Goal: Transaction & Acquisition: Purchase product/service

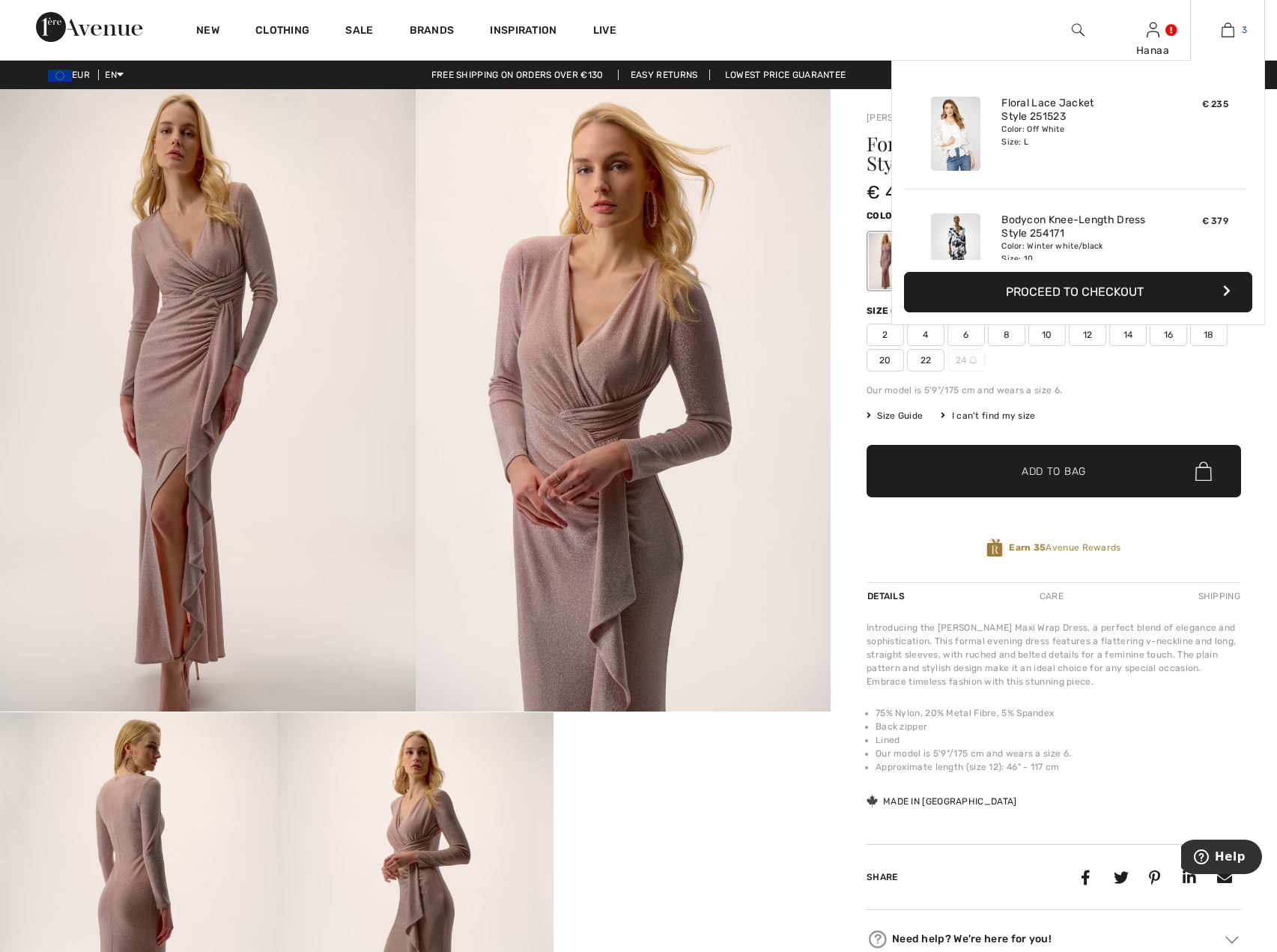
click at [1227, 26] on img at bounding box center [1228, 29] width 13 height 18
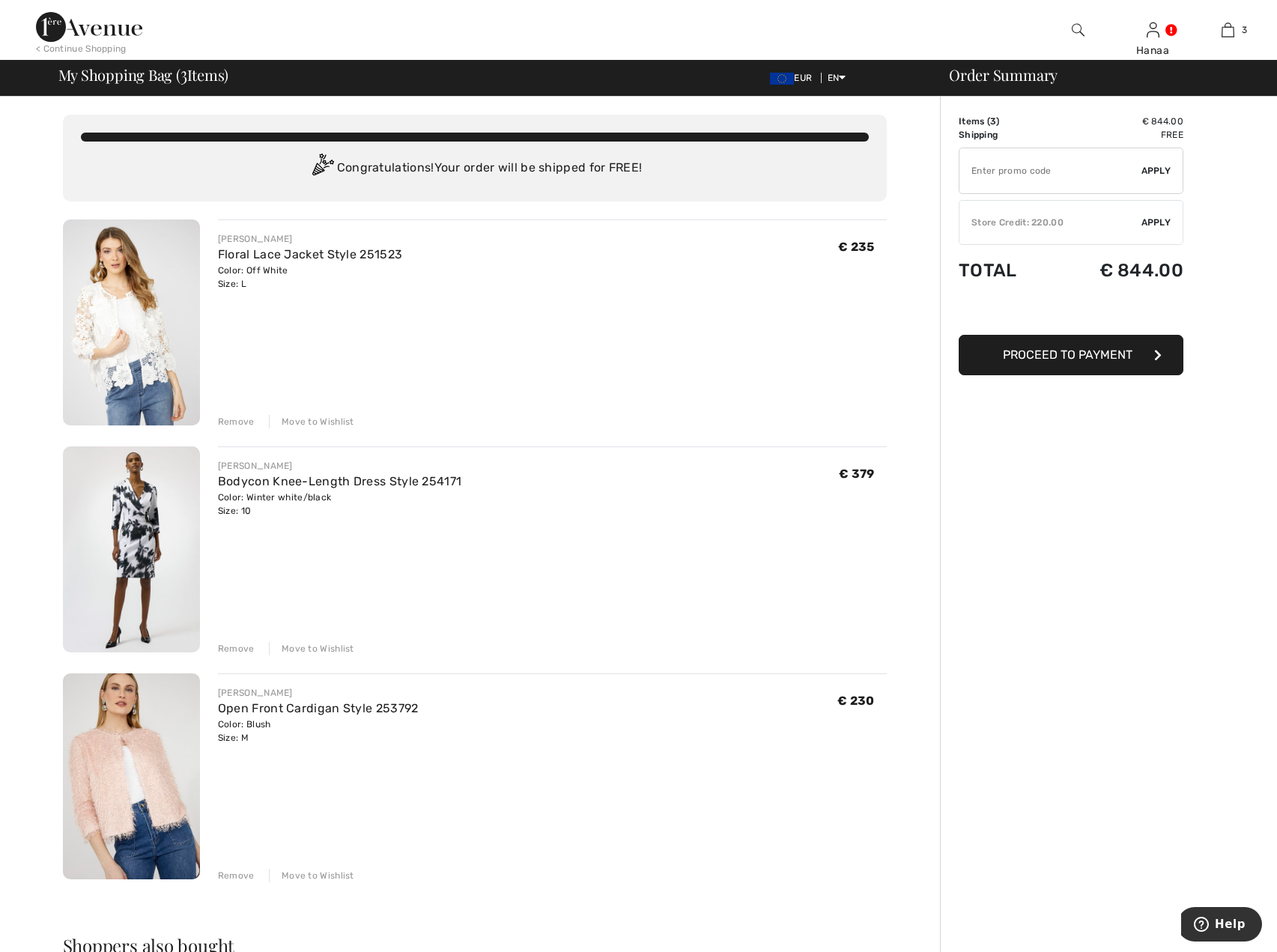
click at [242, 418] on div "Remove" at bounding box center [236, 422] width 37 height 14
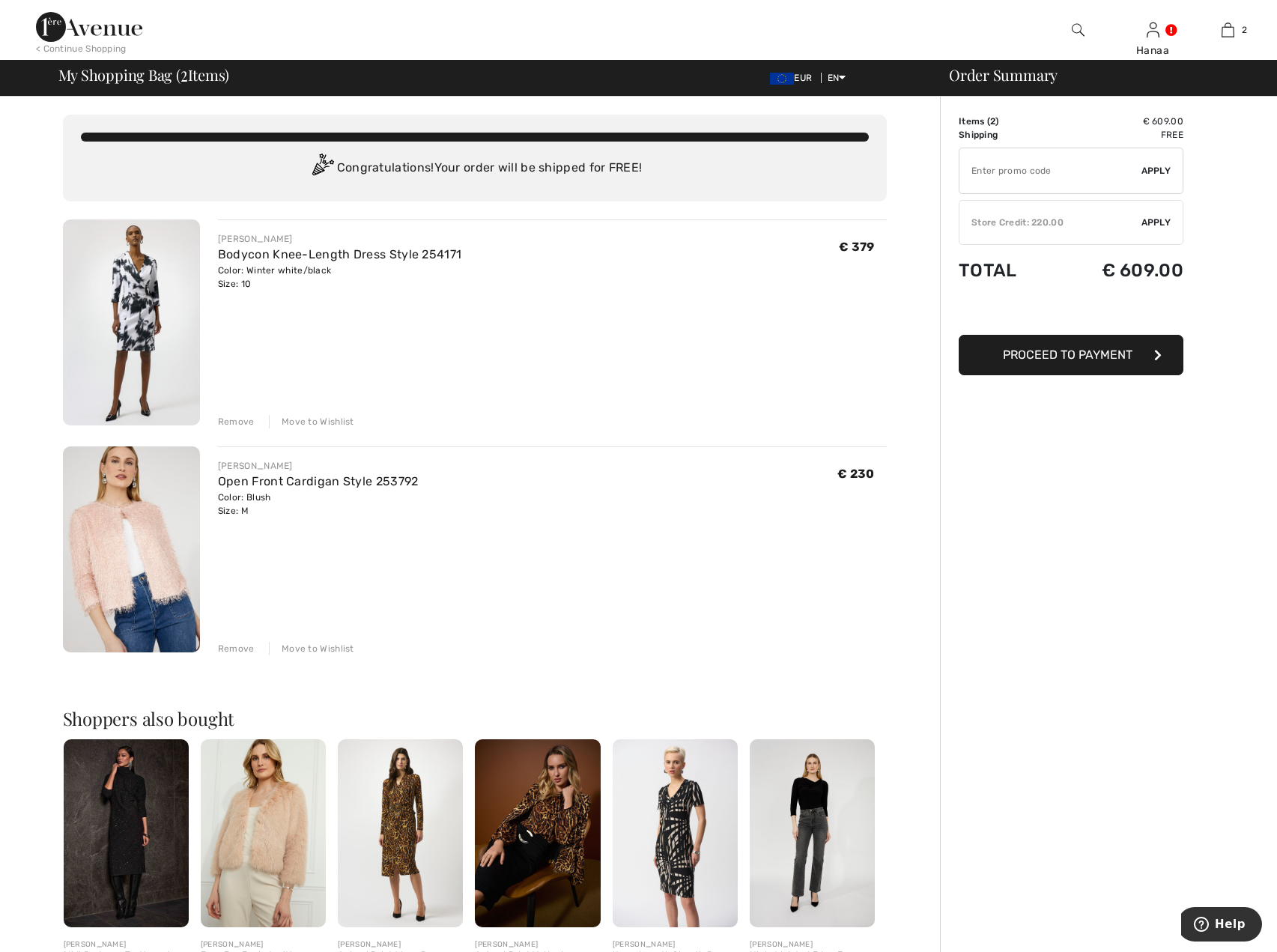
click at [140, 296] on img at bounding box center [131, 322] width 137 height 206
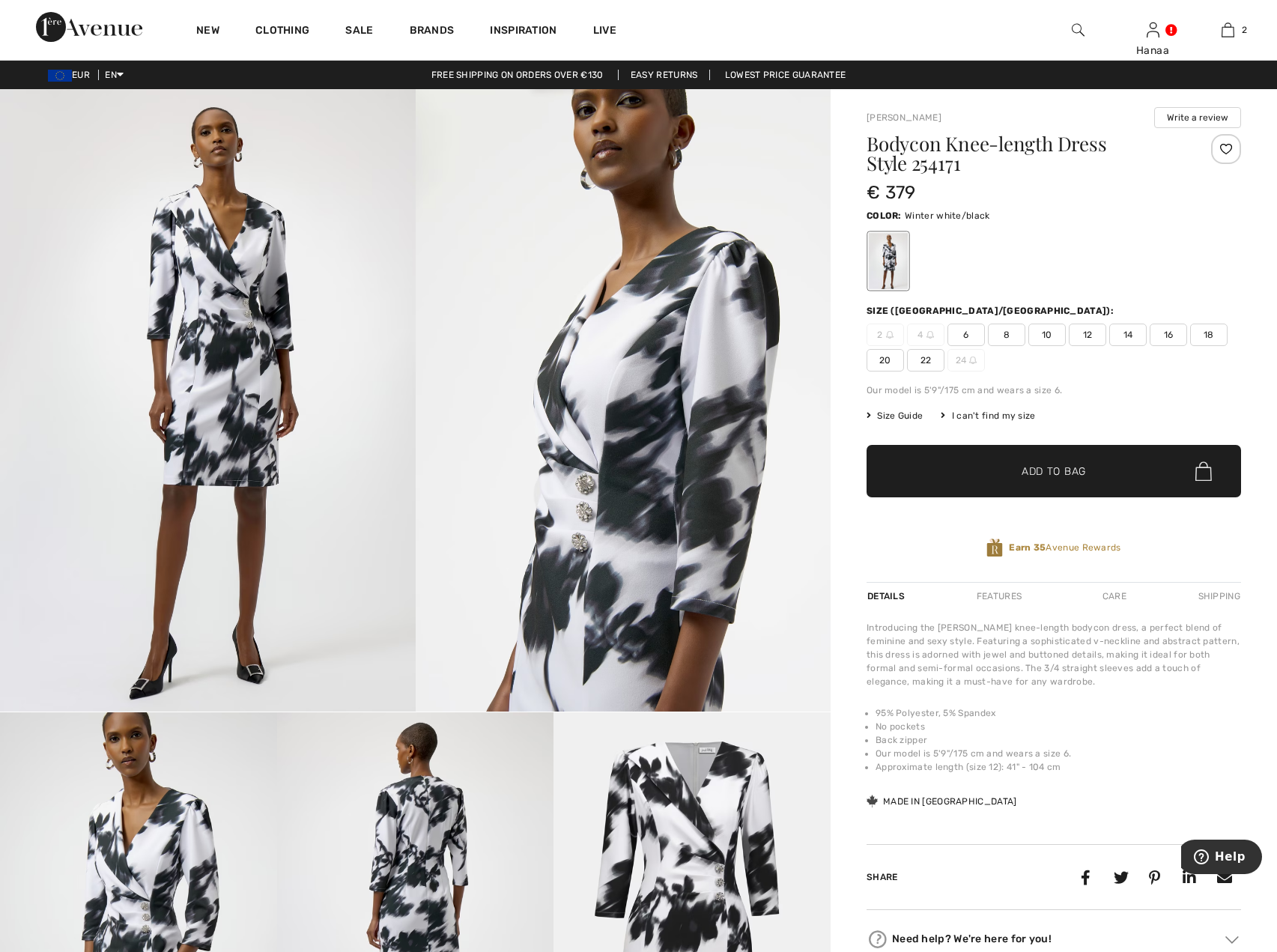
click at [225, 323] on img at bounding box center [208, 400] width 415 height 622
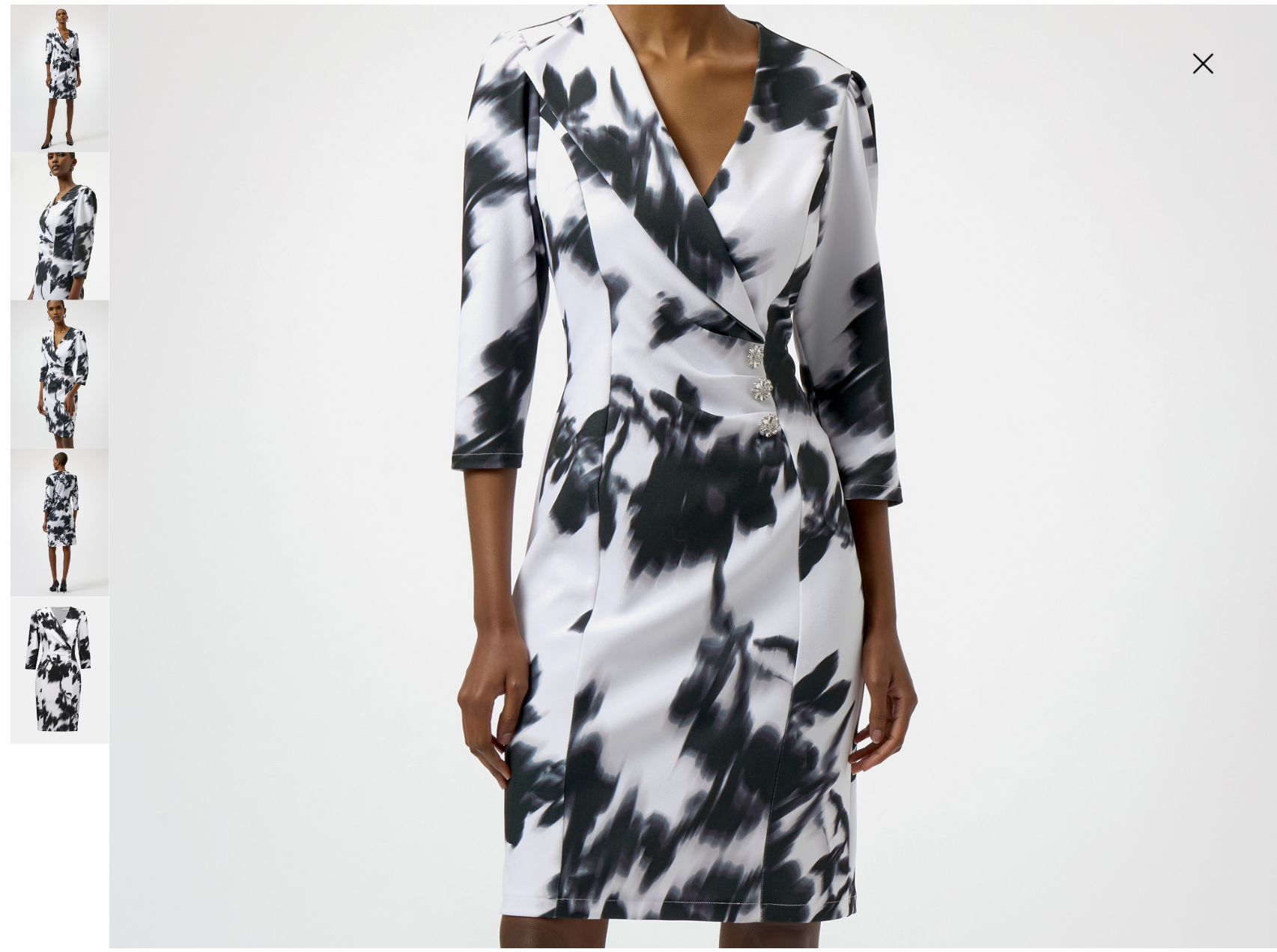
scroll to position [300, 0]
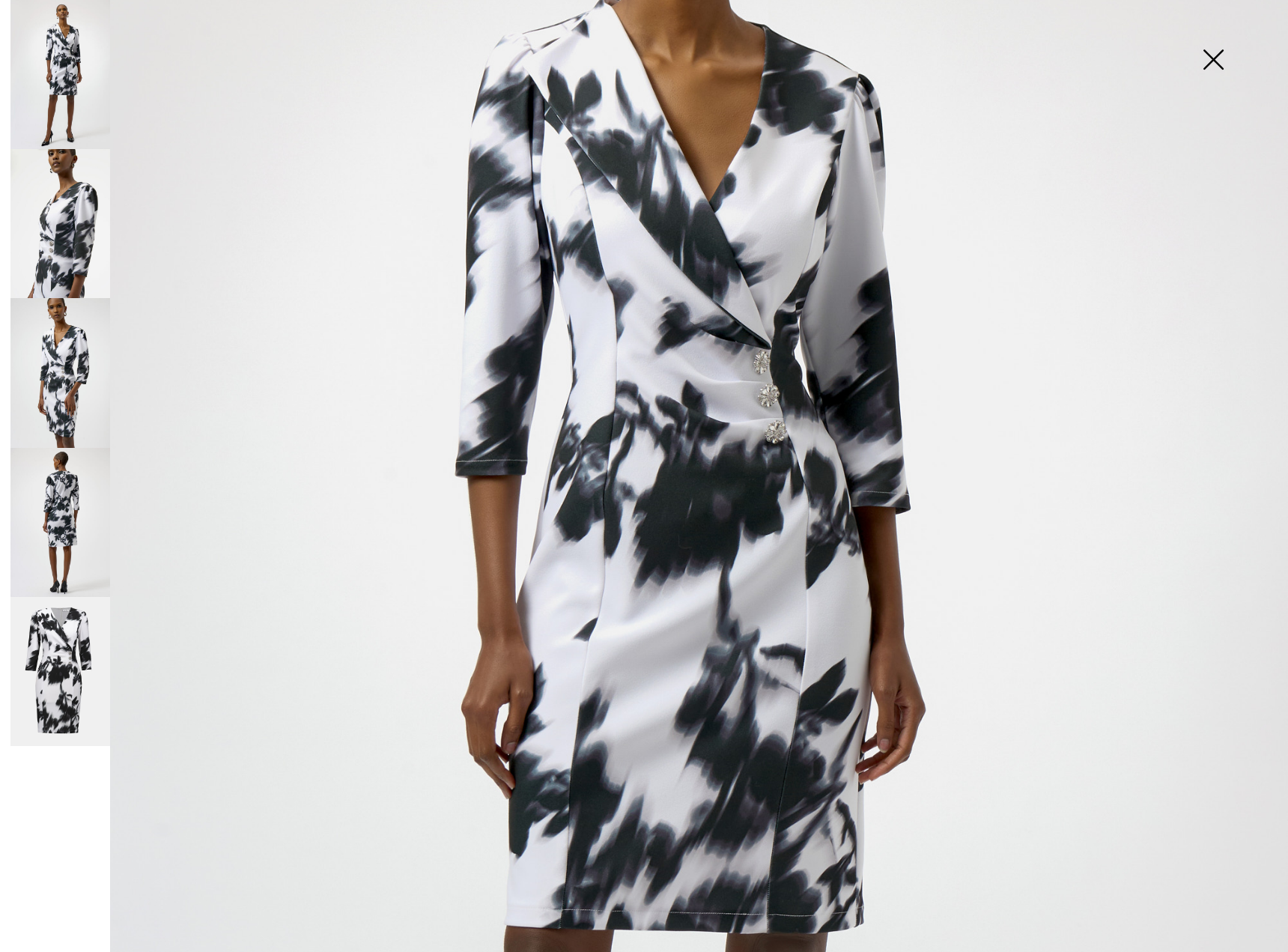
click at [67, 240] on img at bounding box center [61, 223] width 100 height 149
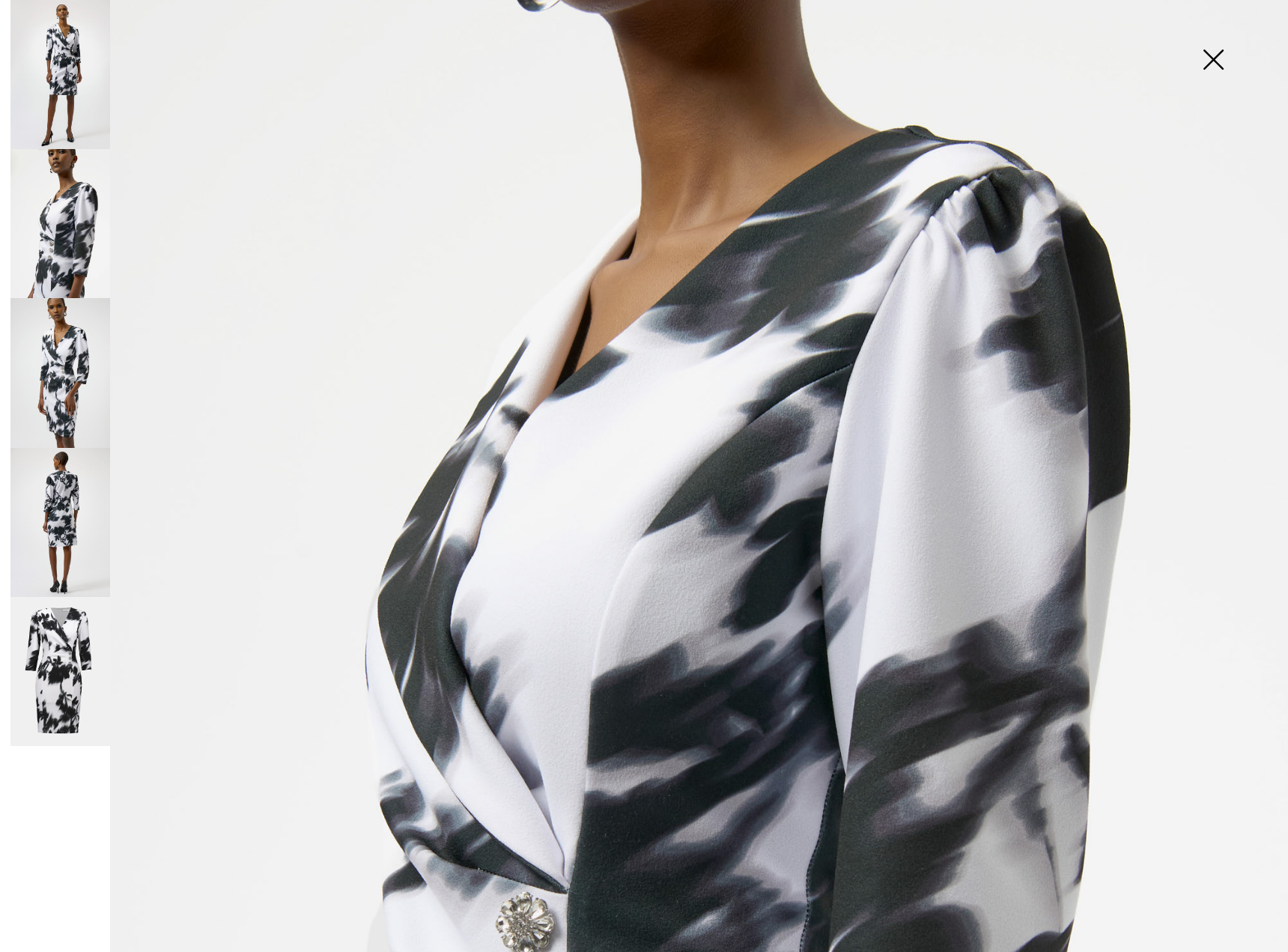
click at [64, 353] on img at bounding box center [61, 373] width 100 height 149
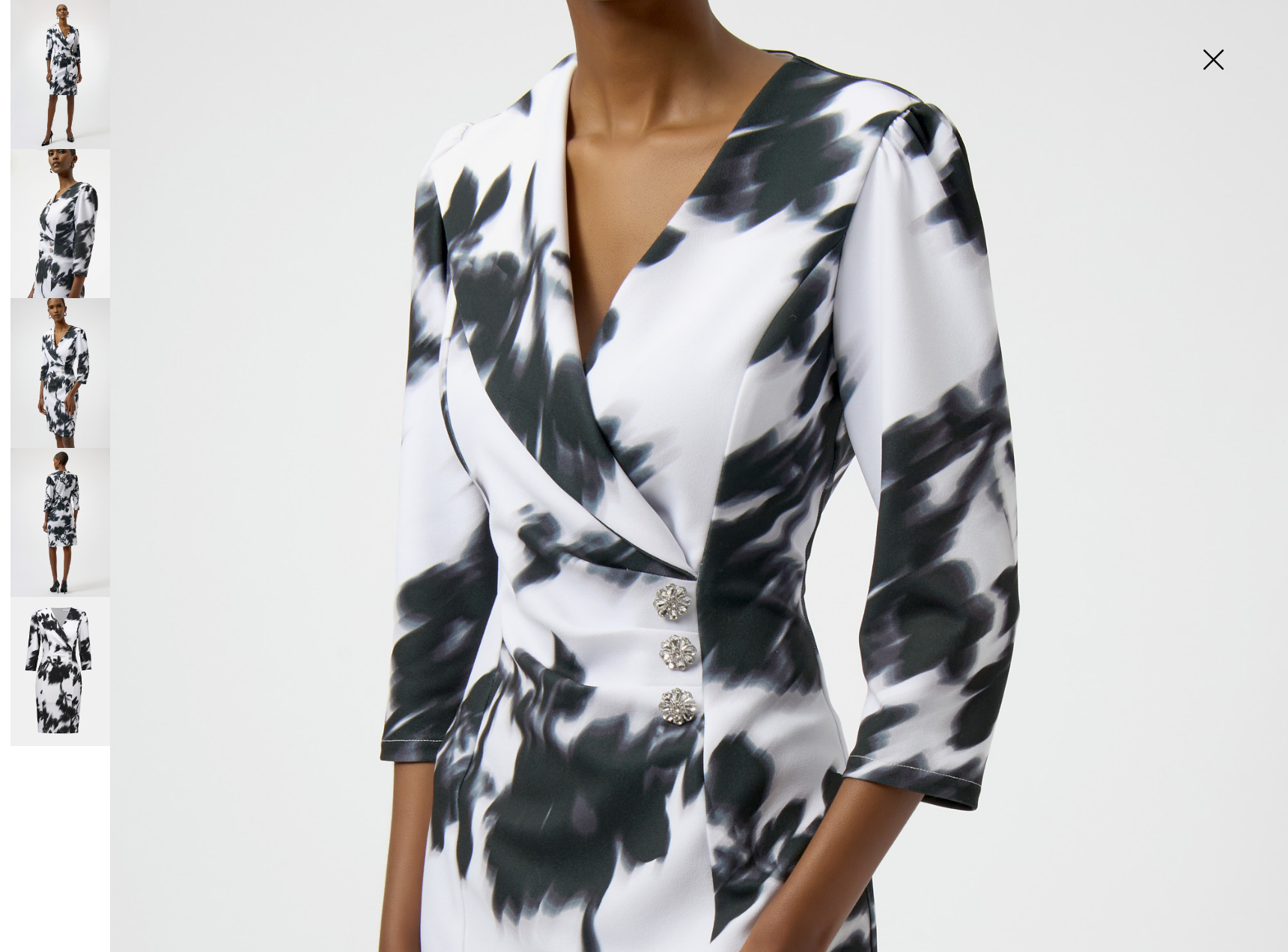
click at [58, 514] on img at bounding box center [61, 522] width 100 height 149
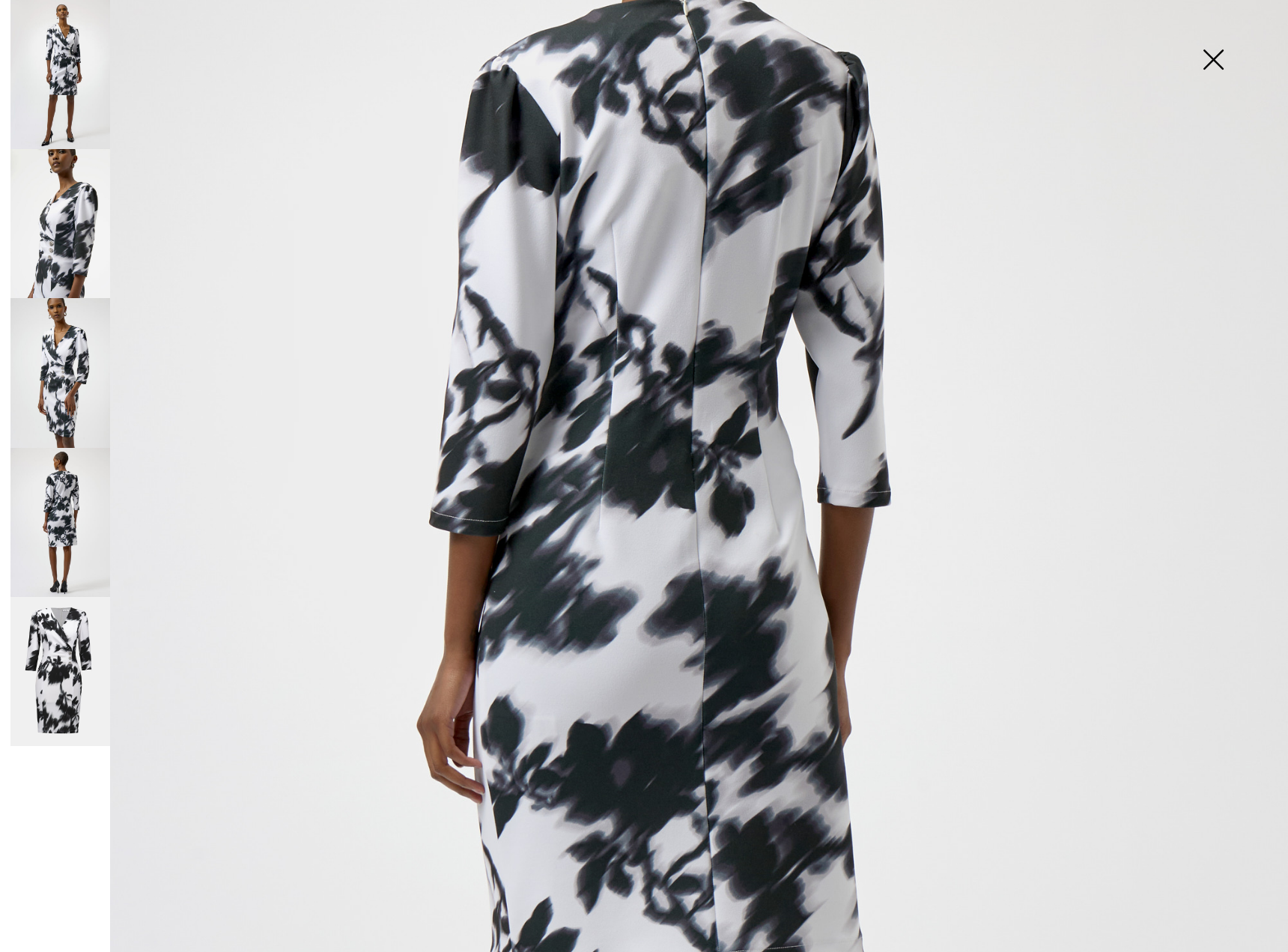
click at [49, 671] on img at bounding box center [61, 671] width 100 height 149
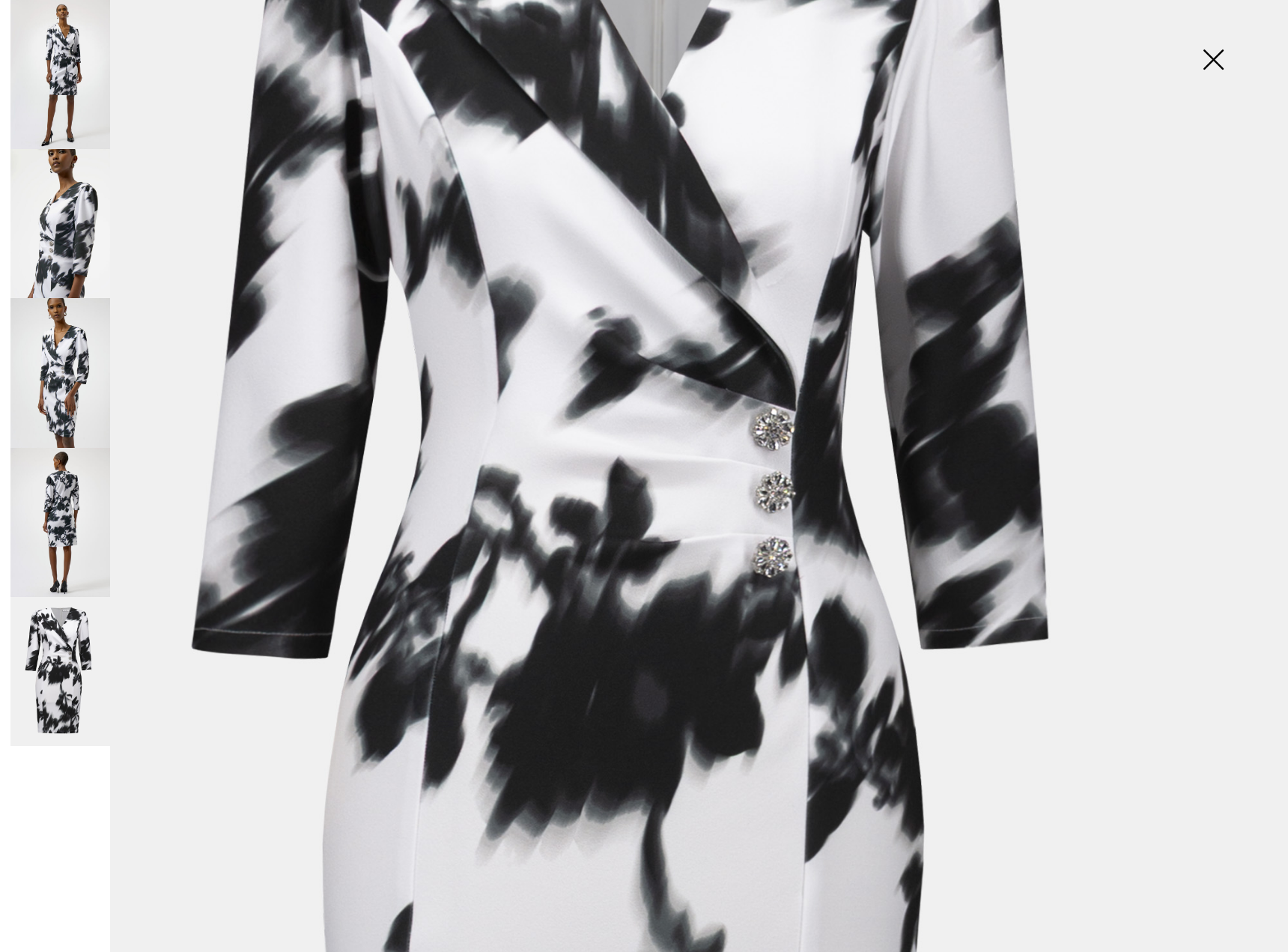
click at [69, 70] on img at bounding box center [61, 74] width 100 height 149
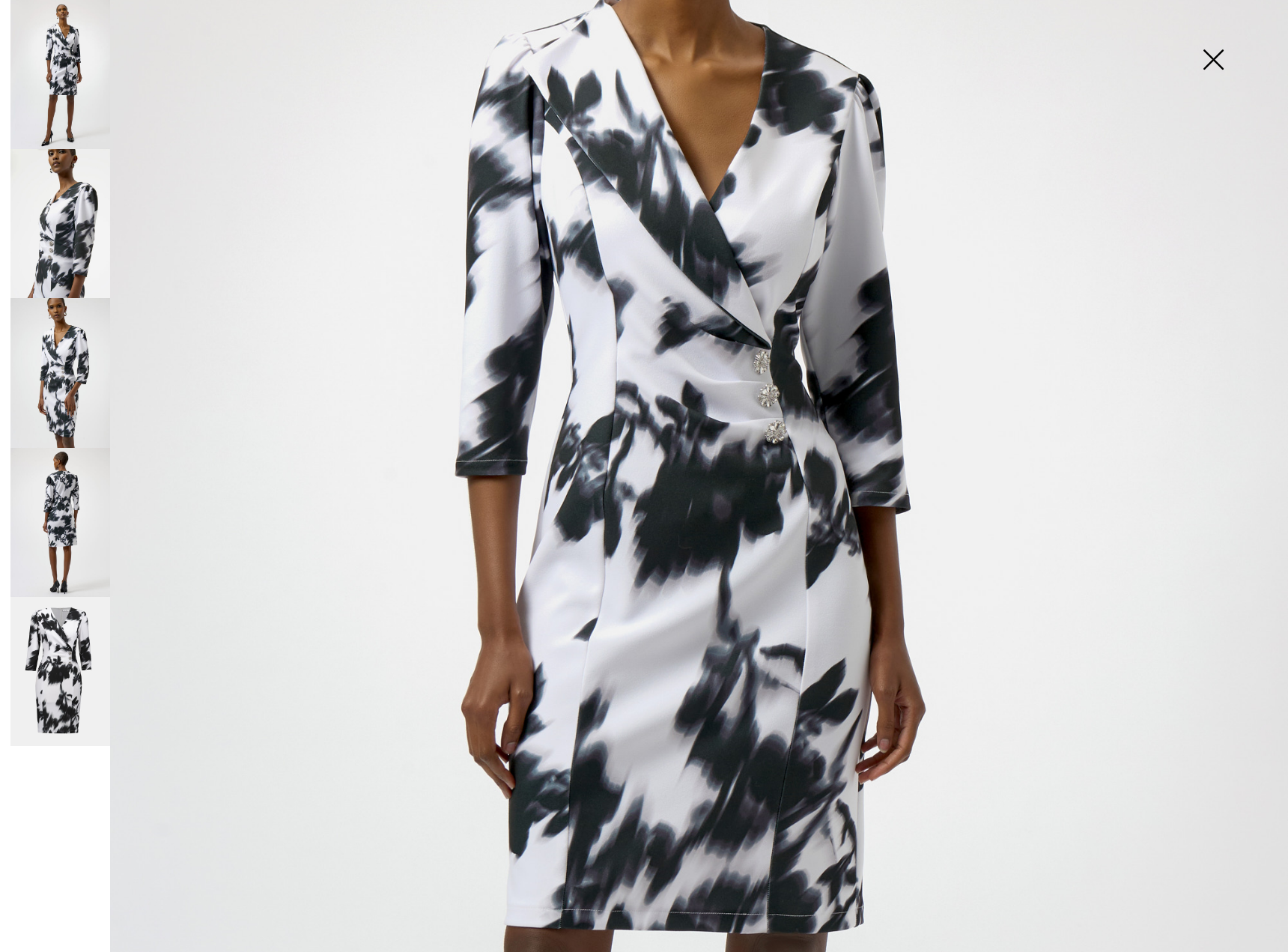
click at [1208, 62] on img at bounding box center [1213, 61] width 75 height 77
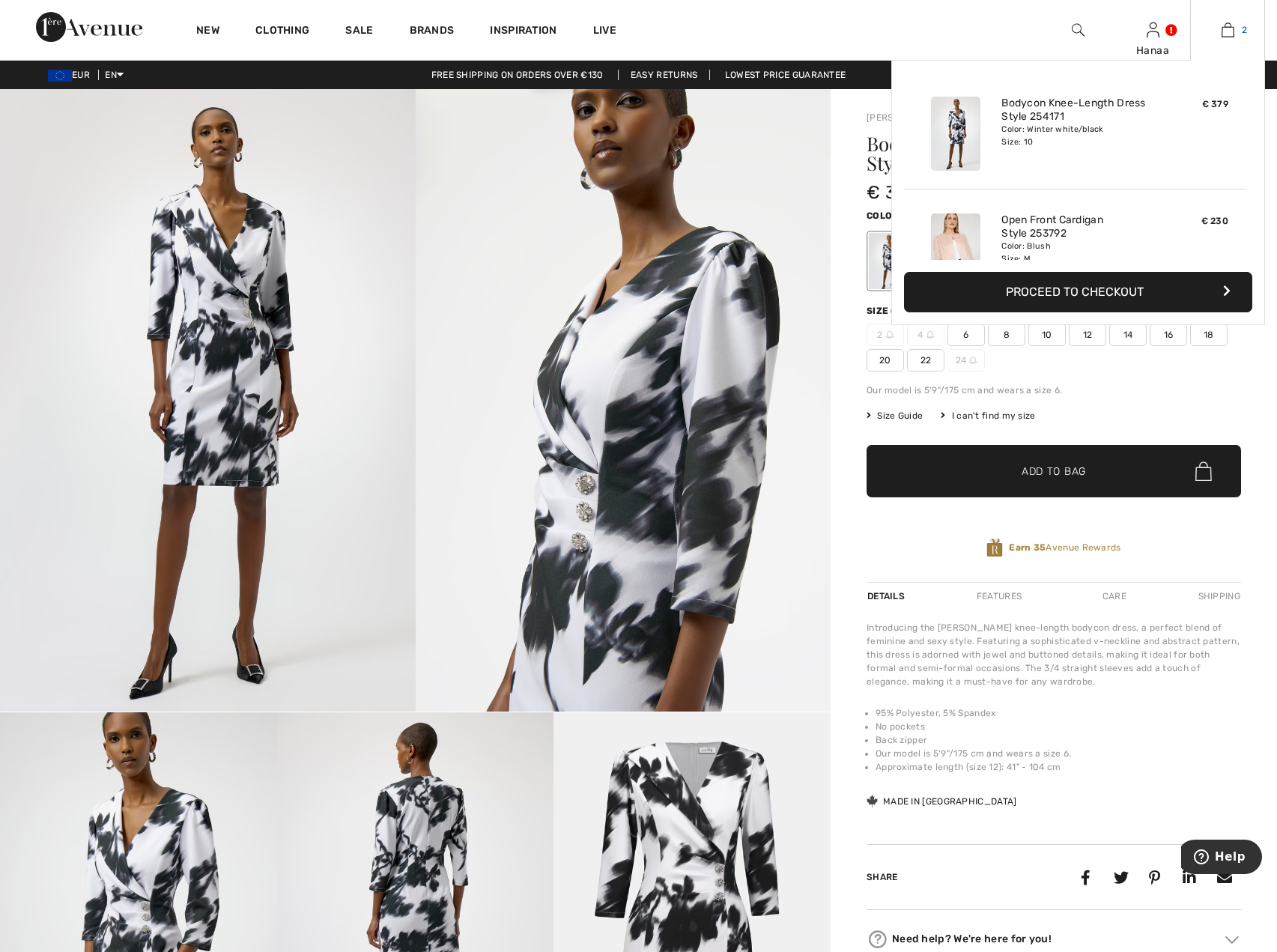
click at [1235, 26] on link "2" at bounding box center [1228, 29] width 74 height 18
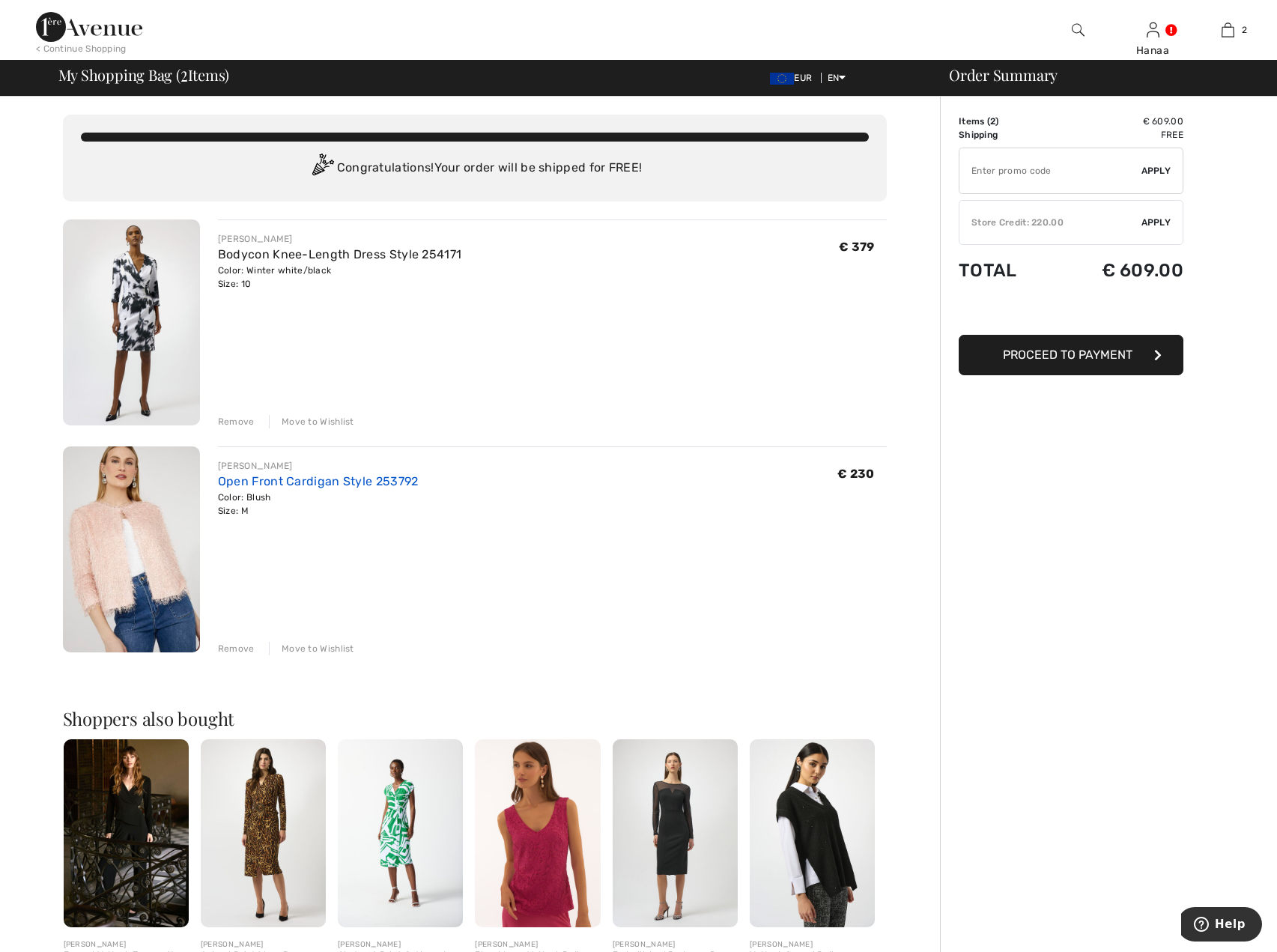
click at [281, 478] on link "Open Front Cardigan Style 253792" at bounding box center [318, 481] width 201 height 15
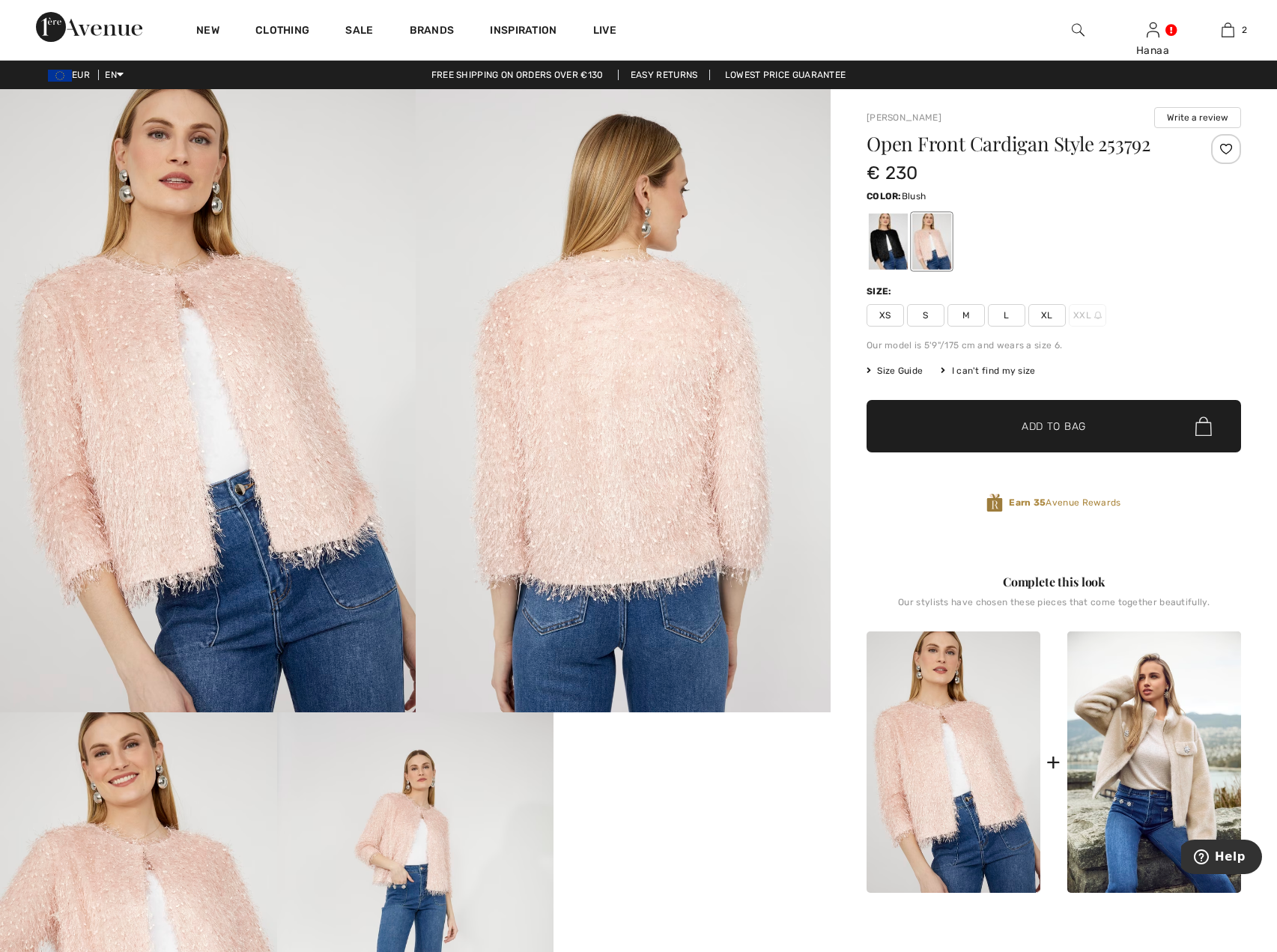
click at [163, 425] on img at bounding box center [208, 400] width 415 height 623
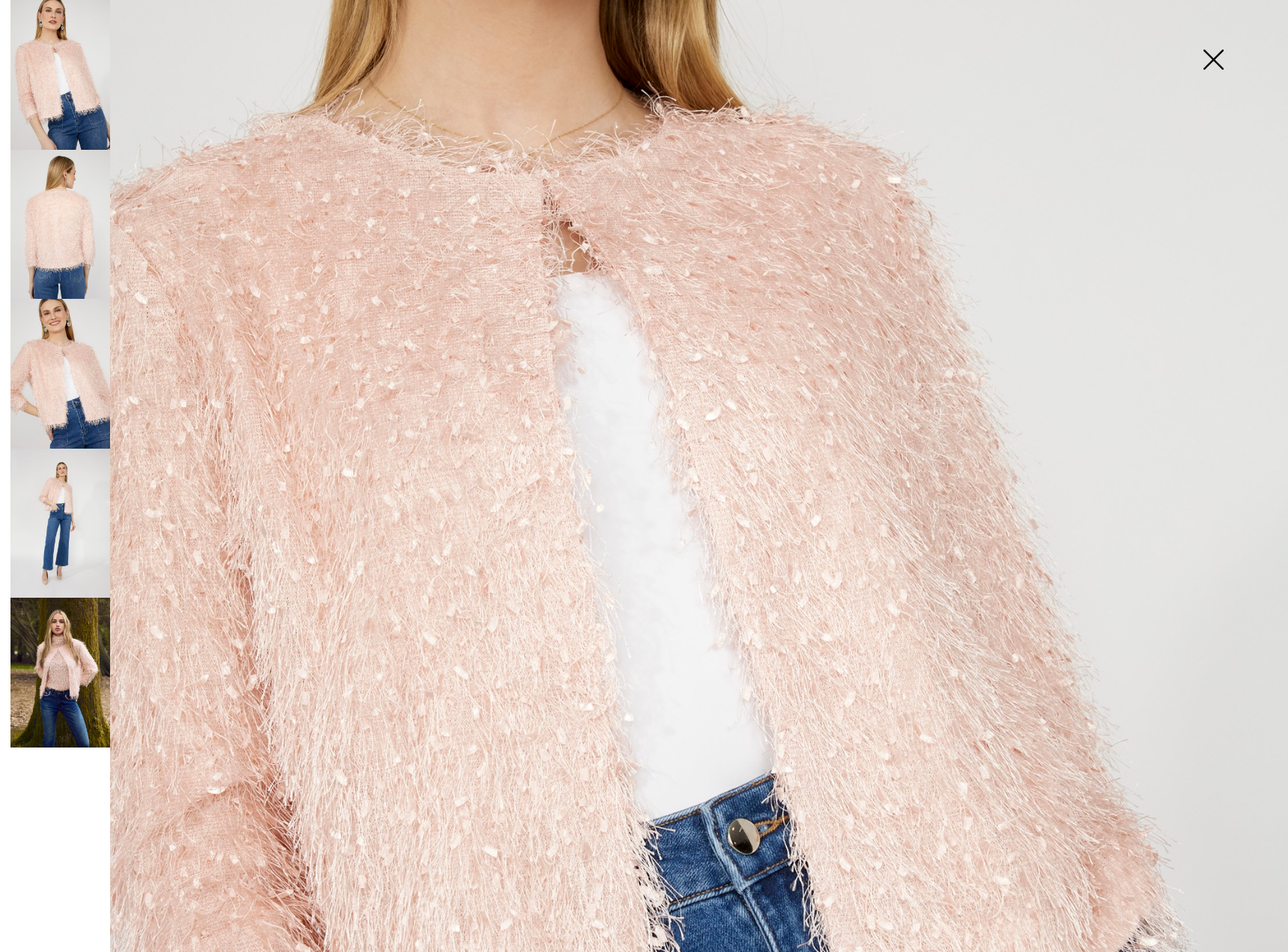
scroll to position [375, 0]
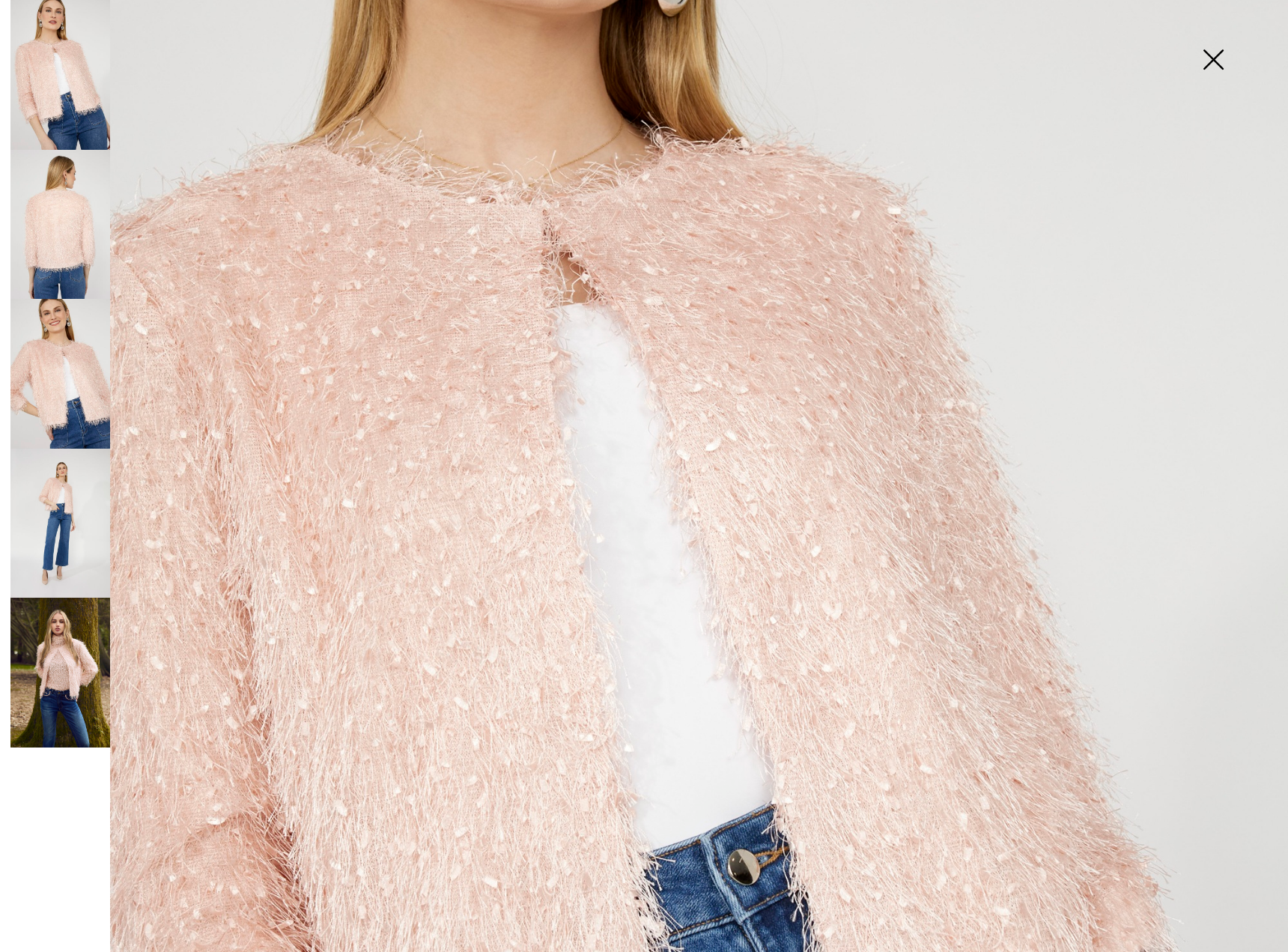
click at [64, 264] on img at bounding box center [61, 224] width 100 height 149
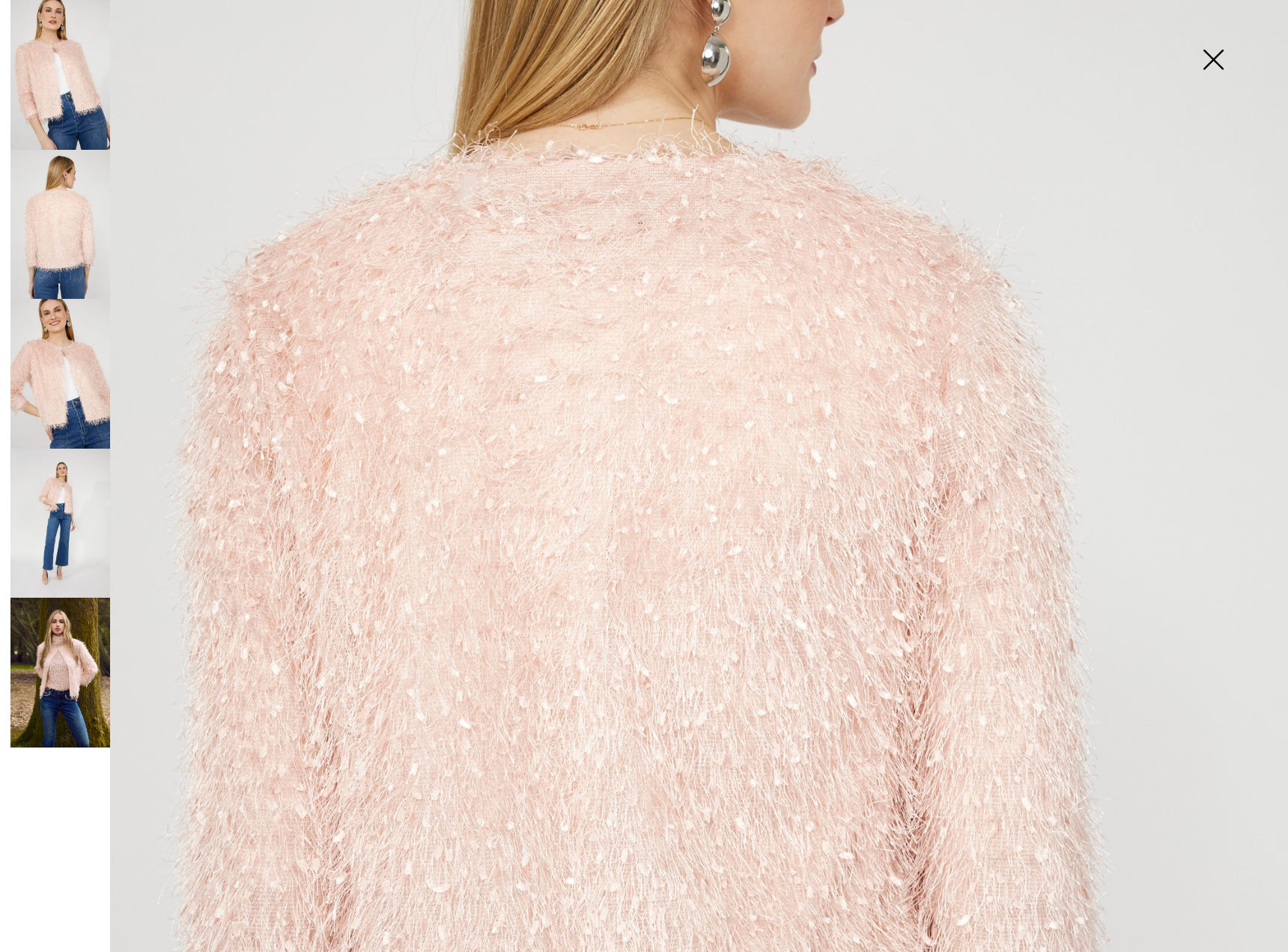
click at [65, 378] on img at bounding box center [61, 373] width 100 height 149
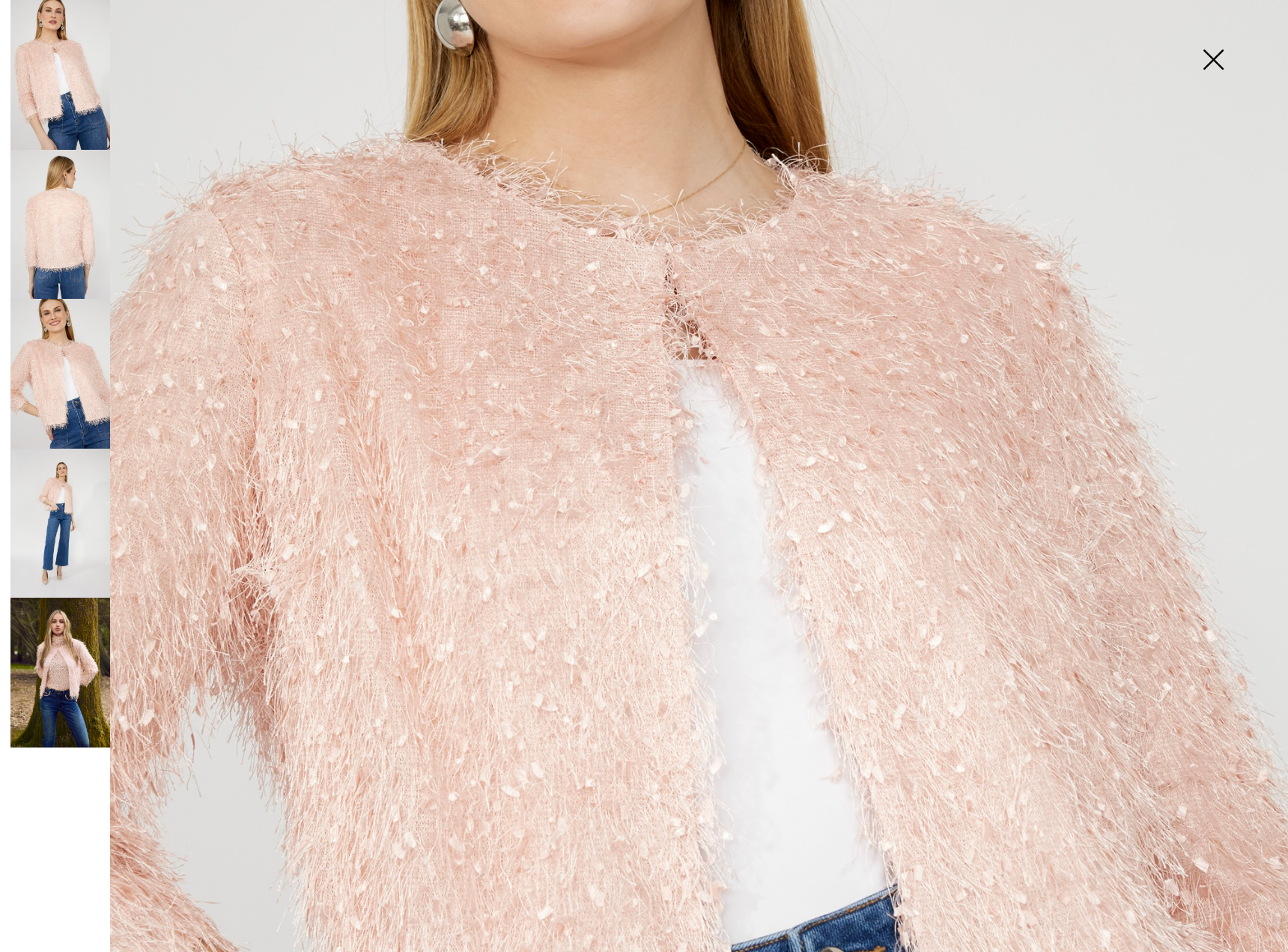
click at [73, 522] on img at bounding box center [61, 523] width 100 height 149
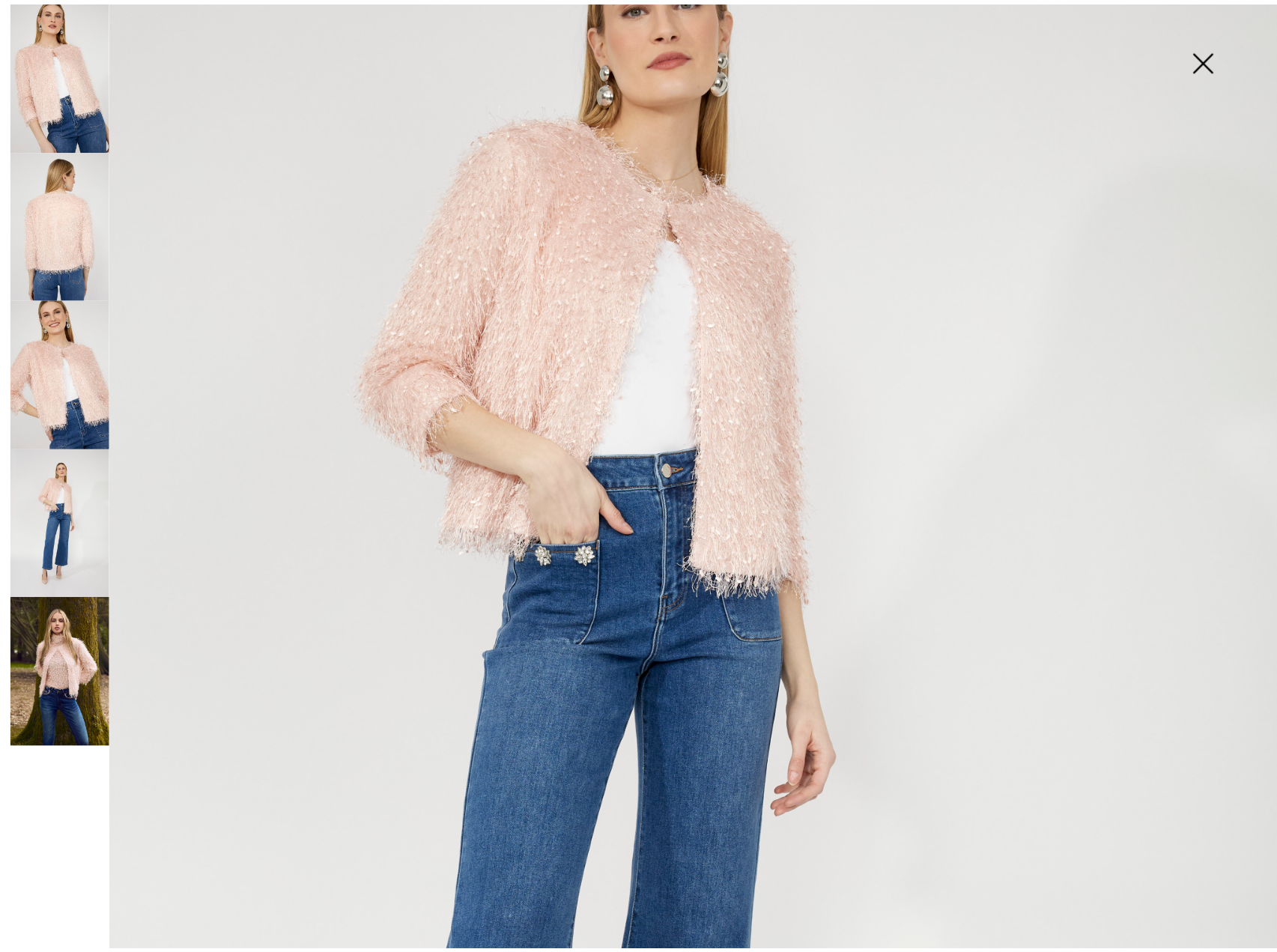
scroll to position [149, 0]
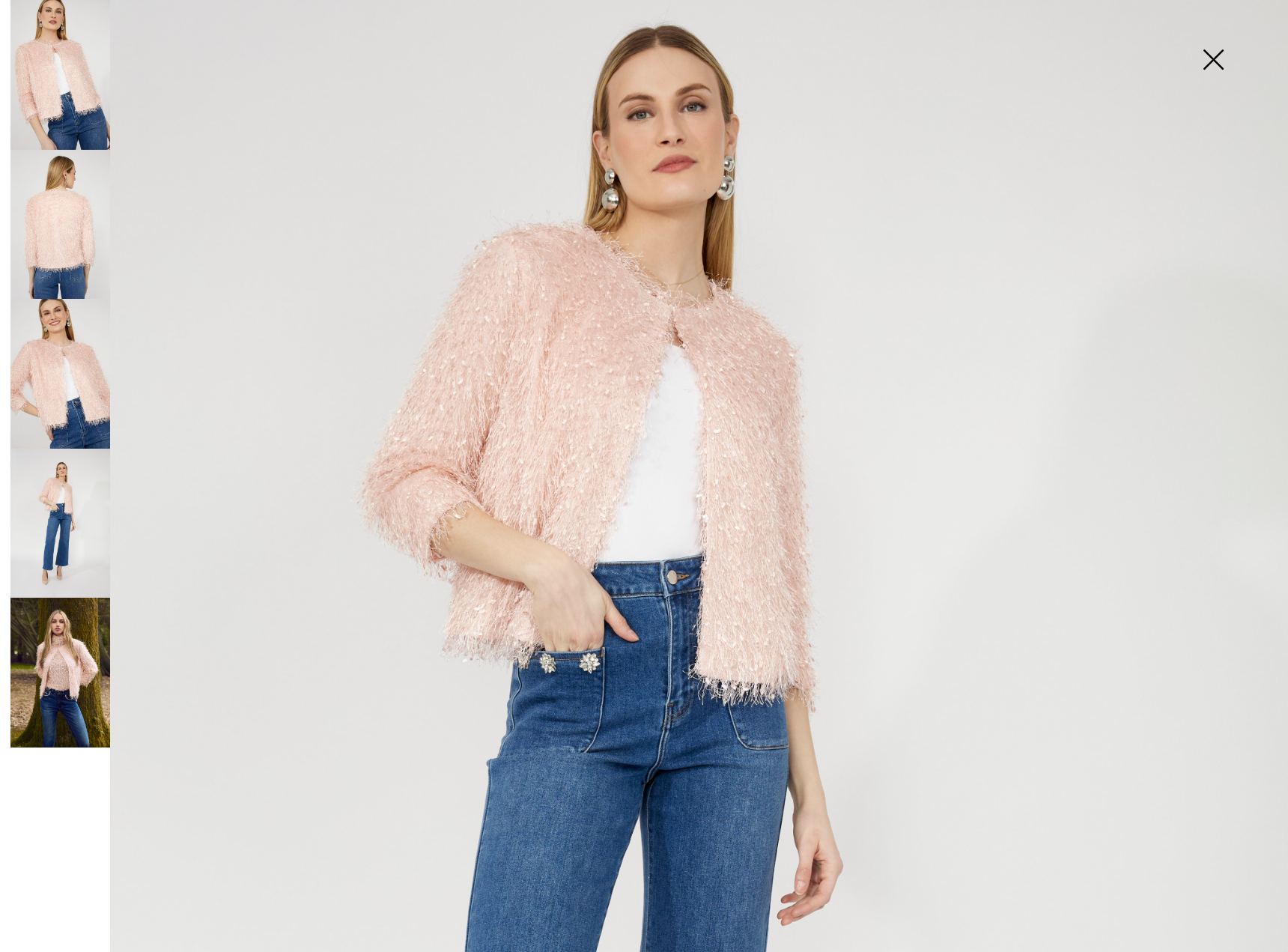
click at [1228, 63] on img at bounding box center [1213, 61] width 75 height 77
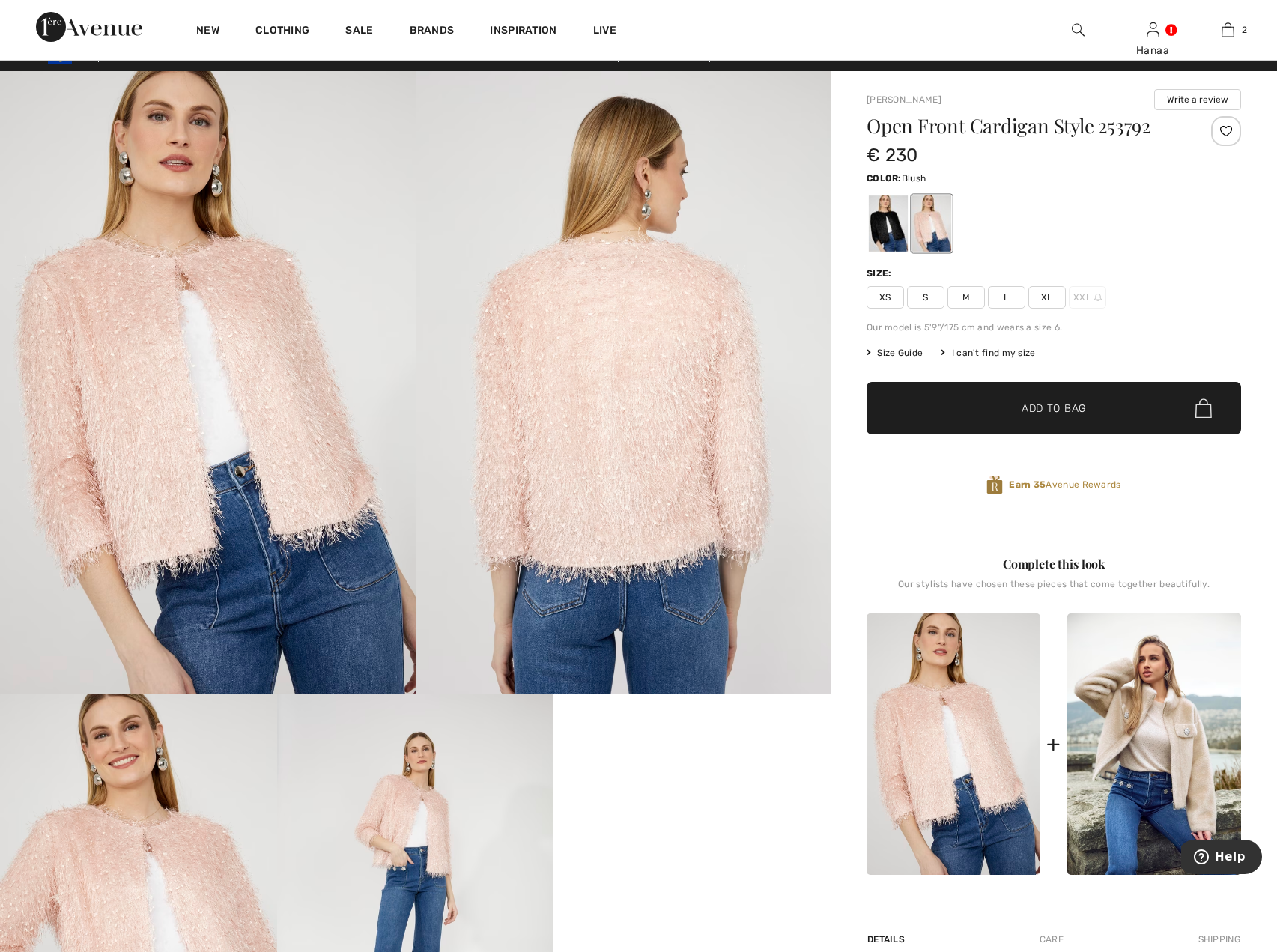
scroll to position [0, 0]
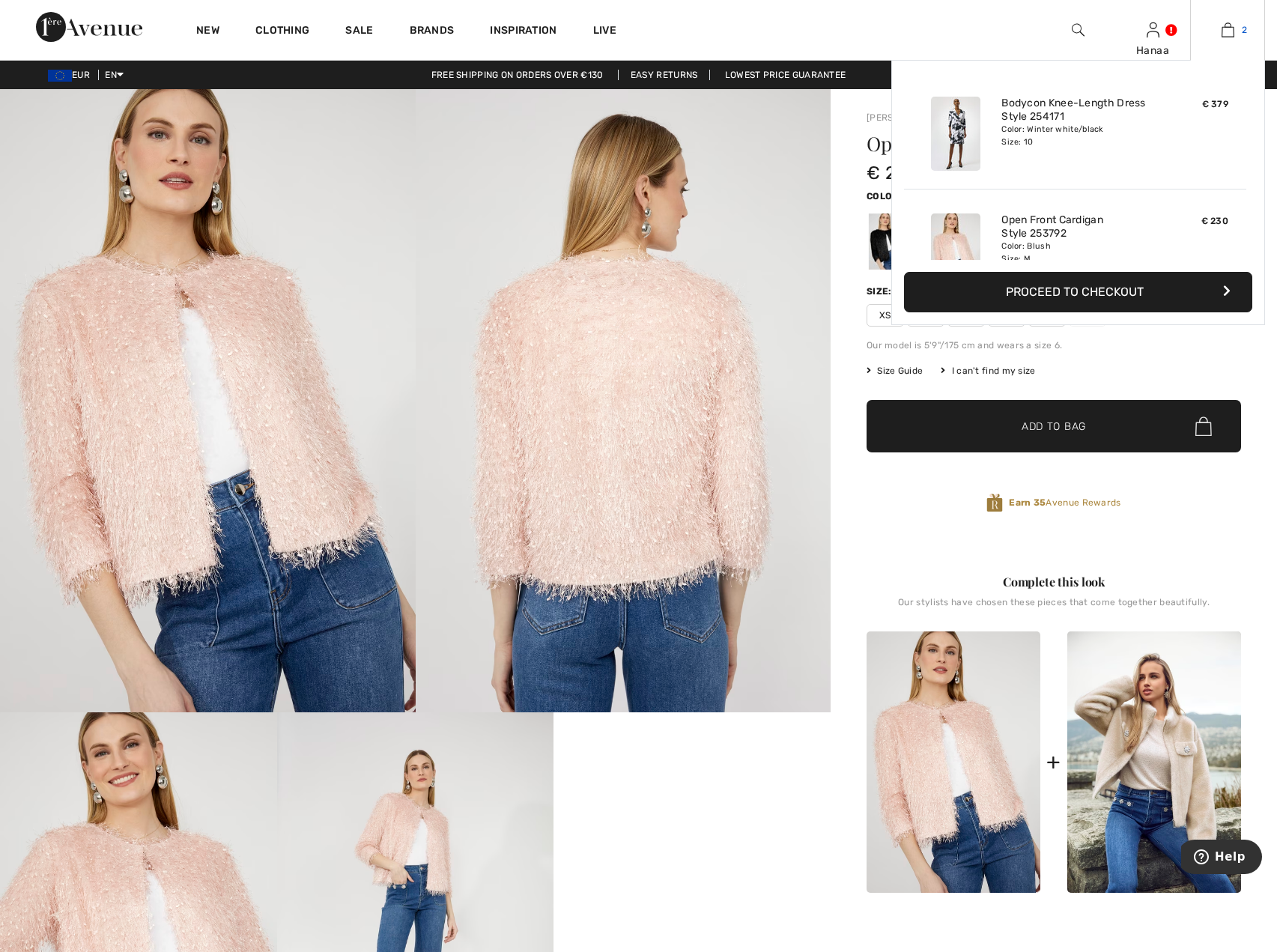
click at [1226, 30] on img at bounding box center [1228, 29] width 13 height 18
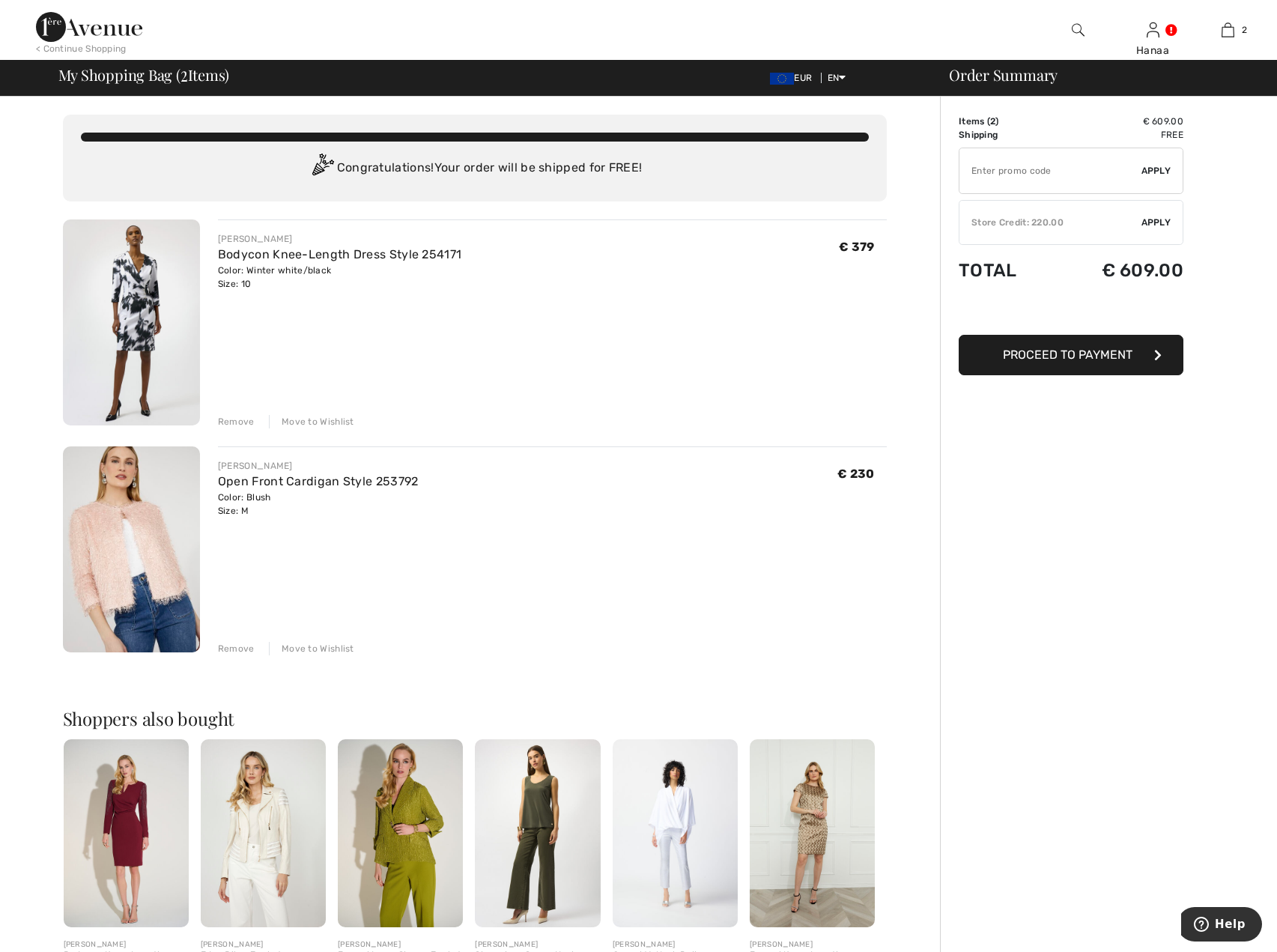
click at [319, 648] on div "Move to Wishlist" at bounding box center [311, 648] width 85 height 14
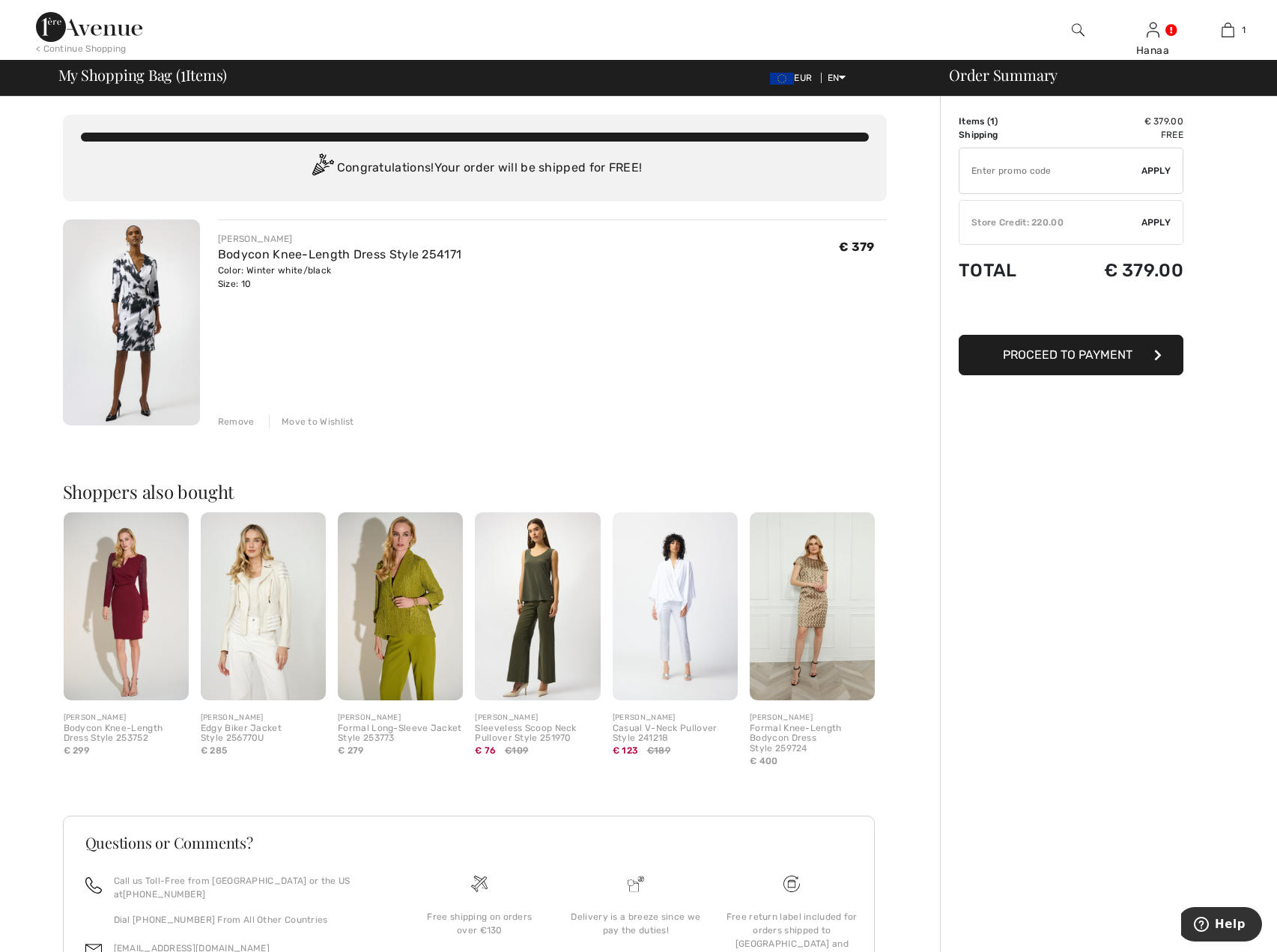
click at [1078, 352] on span "Proceed to Payment" at bounding box center [1067, 354] width 130 height 15
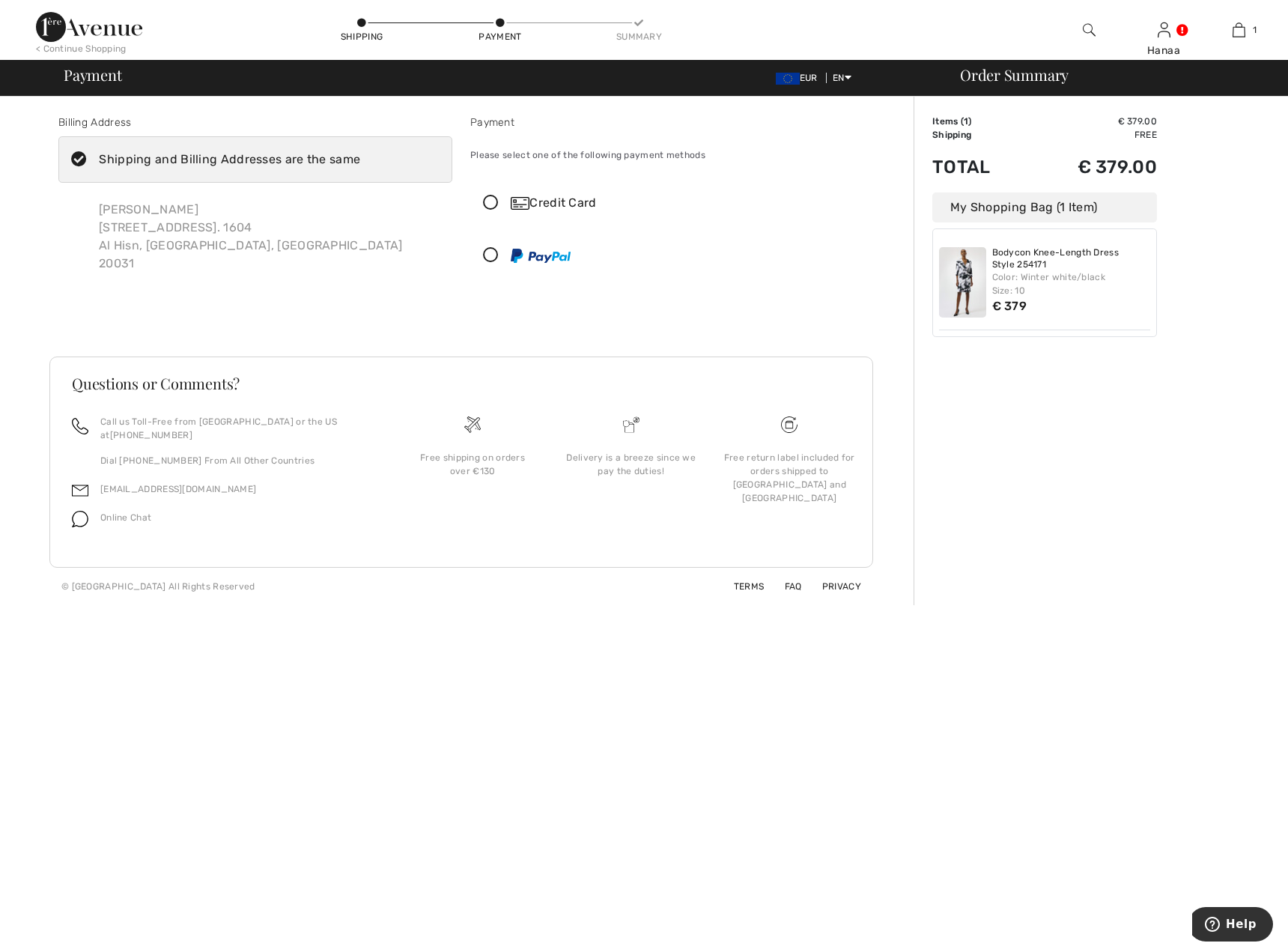
click at [540, 207] on div "Credit Card" at bounding box center [682, 202] width 343 height 18
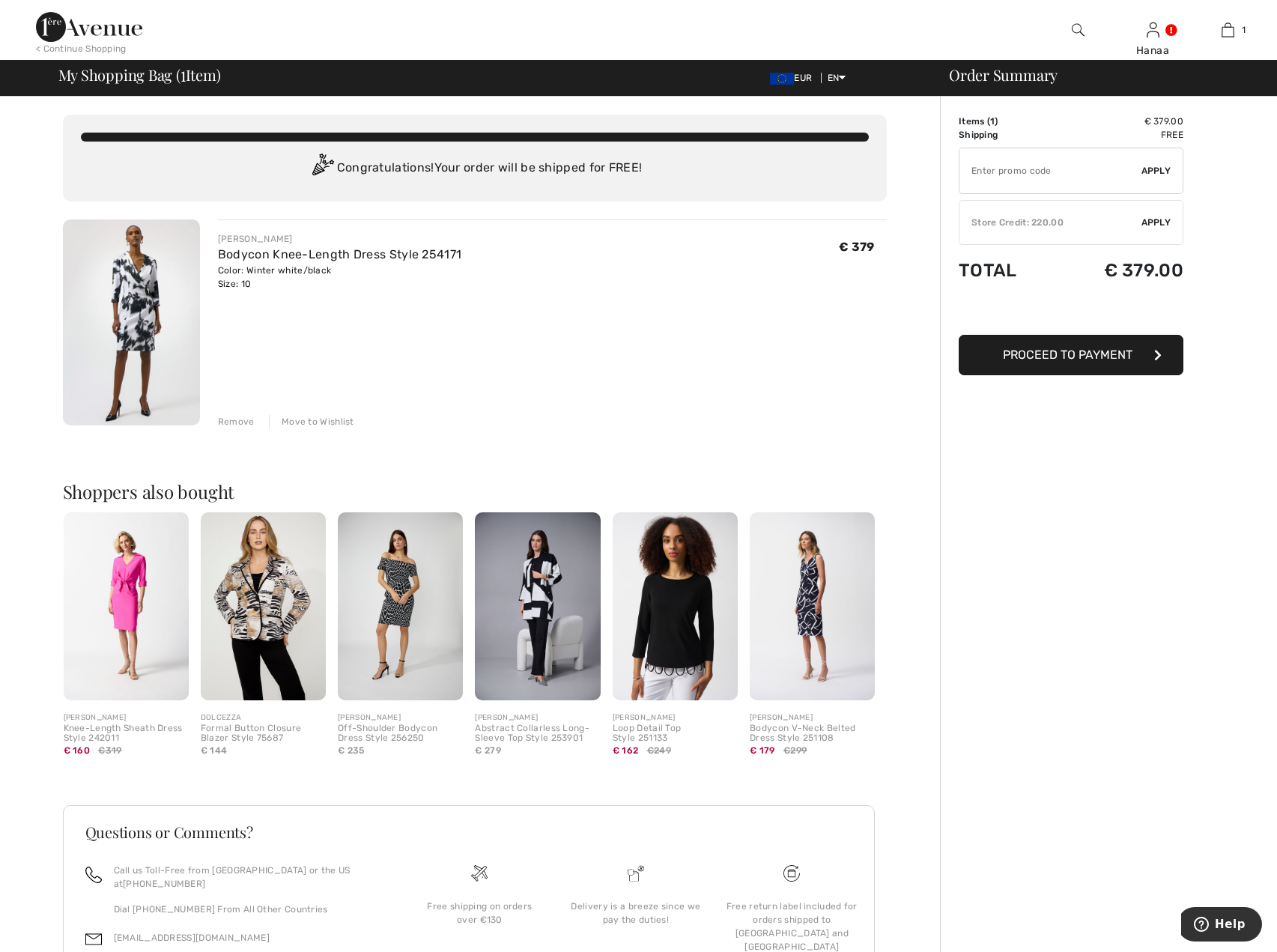
click at [1023, 222] on div "Store Credit: 220.00" at bounding box center [1050, 222] width 182 height 14
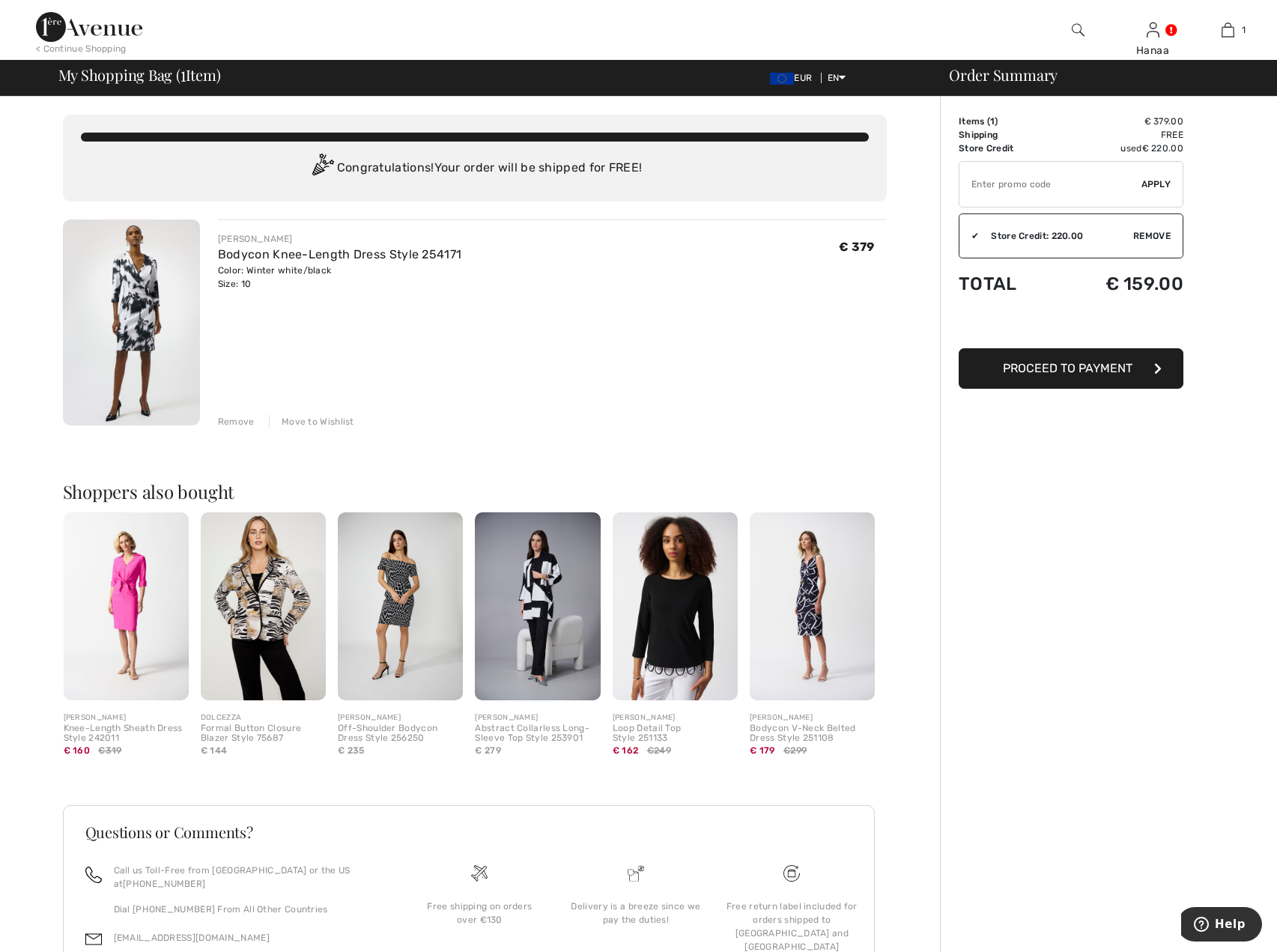
click at [1042, 374] on span "Proceed to Payment" at bounding box center [1067, 368] width 130 height 15
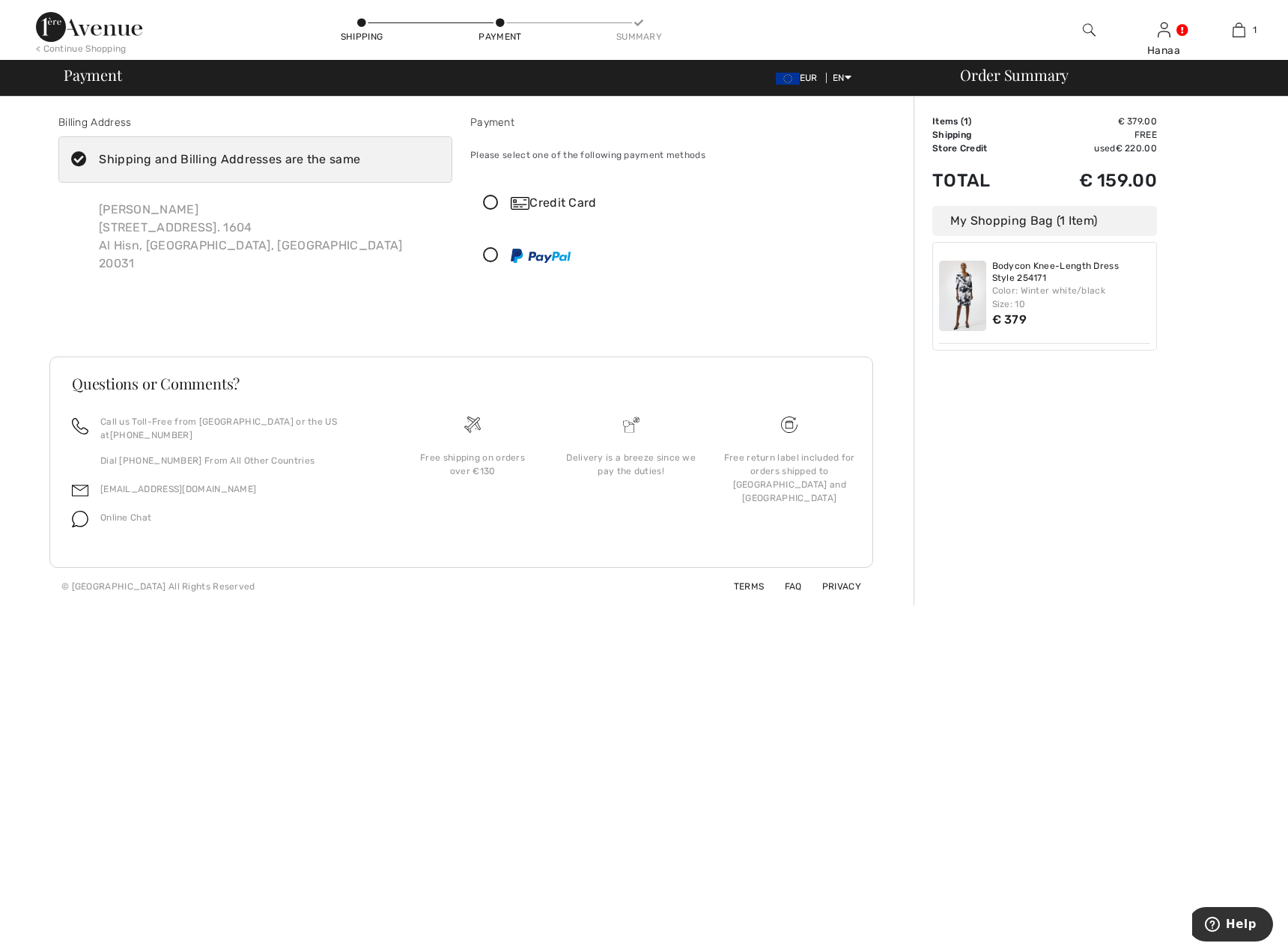
click at [569, 199] on div "Credit Card" at bounding box center [682, 202] width 343 height 18
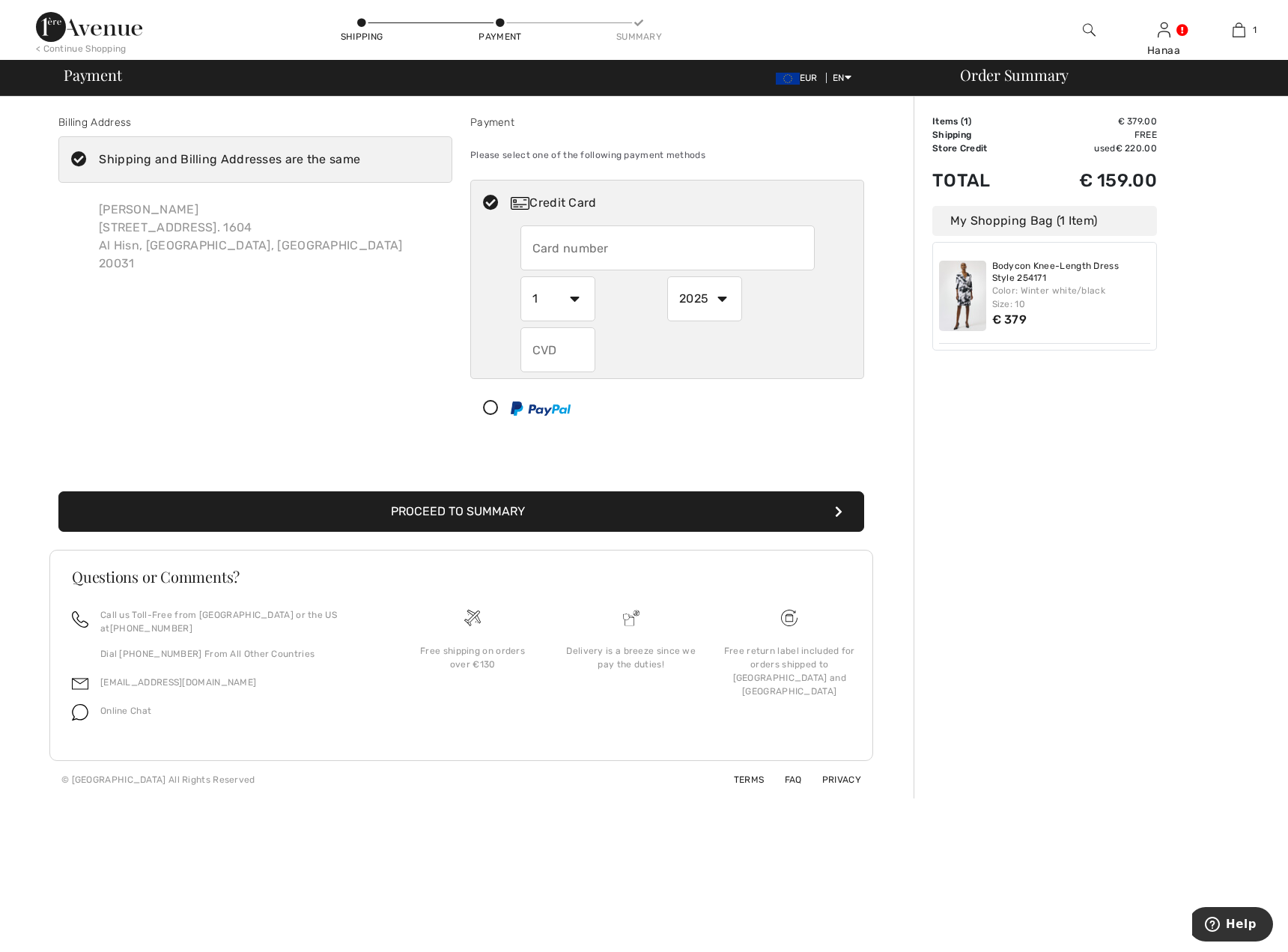
click at [593, 246] on input "text" at bounding box center [667, 248] width 294 height 45
type input "4713864291456597"
click at [573, 300] on select "1 2 3 4 5 6 7 8 9 10 11 12" at bounding box center [558, 299] width 75 height 45
select select "4"
click at [520, 277] on select "1 2 3 4 5 6 7 8 9 10 11 12" at bounding box center [558, 299] width 75 height 45
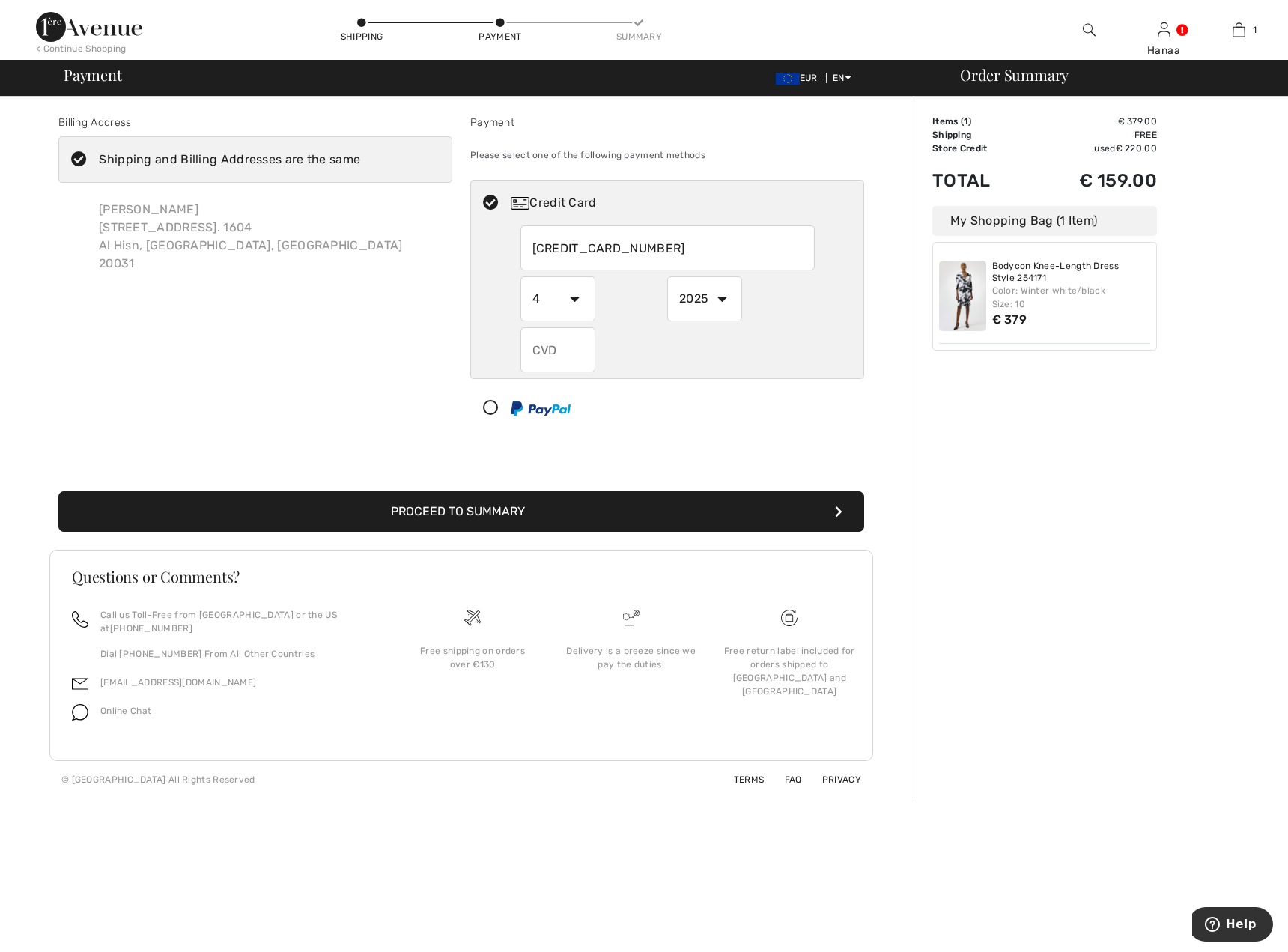
click at [716, 298] on select "2025 2026 2027 2028 2029 2030 2031 2032 2033 2034 2035" at bounding box center [705, 299] width 75 height 45
select select "2030"
click at [667, 277] on select "2025 2026 2027 2028 2029 2030 2031 2032 2033 2034 2035" at bounding box center [705, 299] width 75 height 45
click at [559, 345] on input "text" at bounding box center [558, 350] width 75 height 45
type input "820"
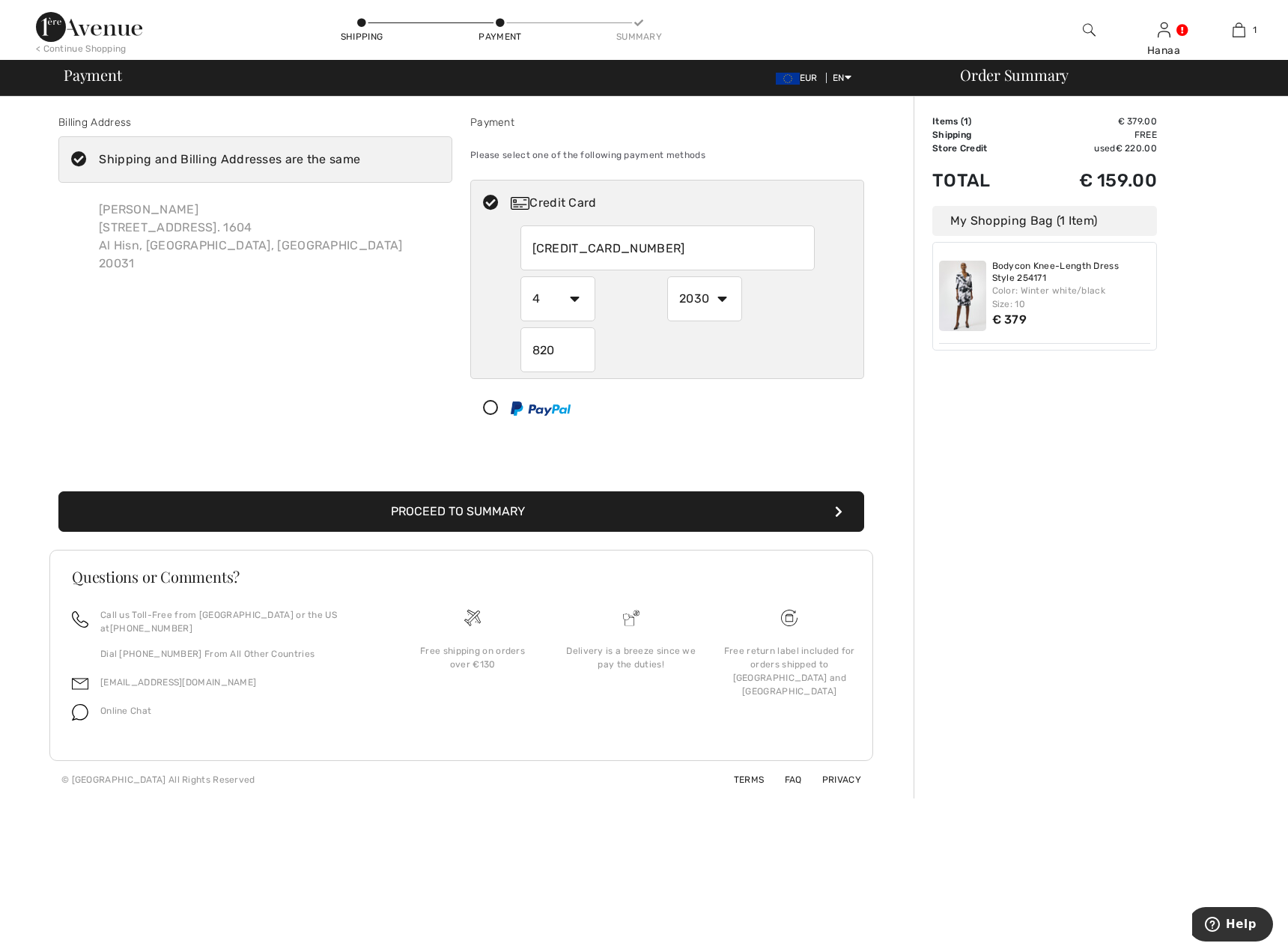
click at [752, 520] on button "Proceed to Summary" at bounding box center [460, 511] width 805 height 41
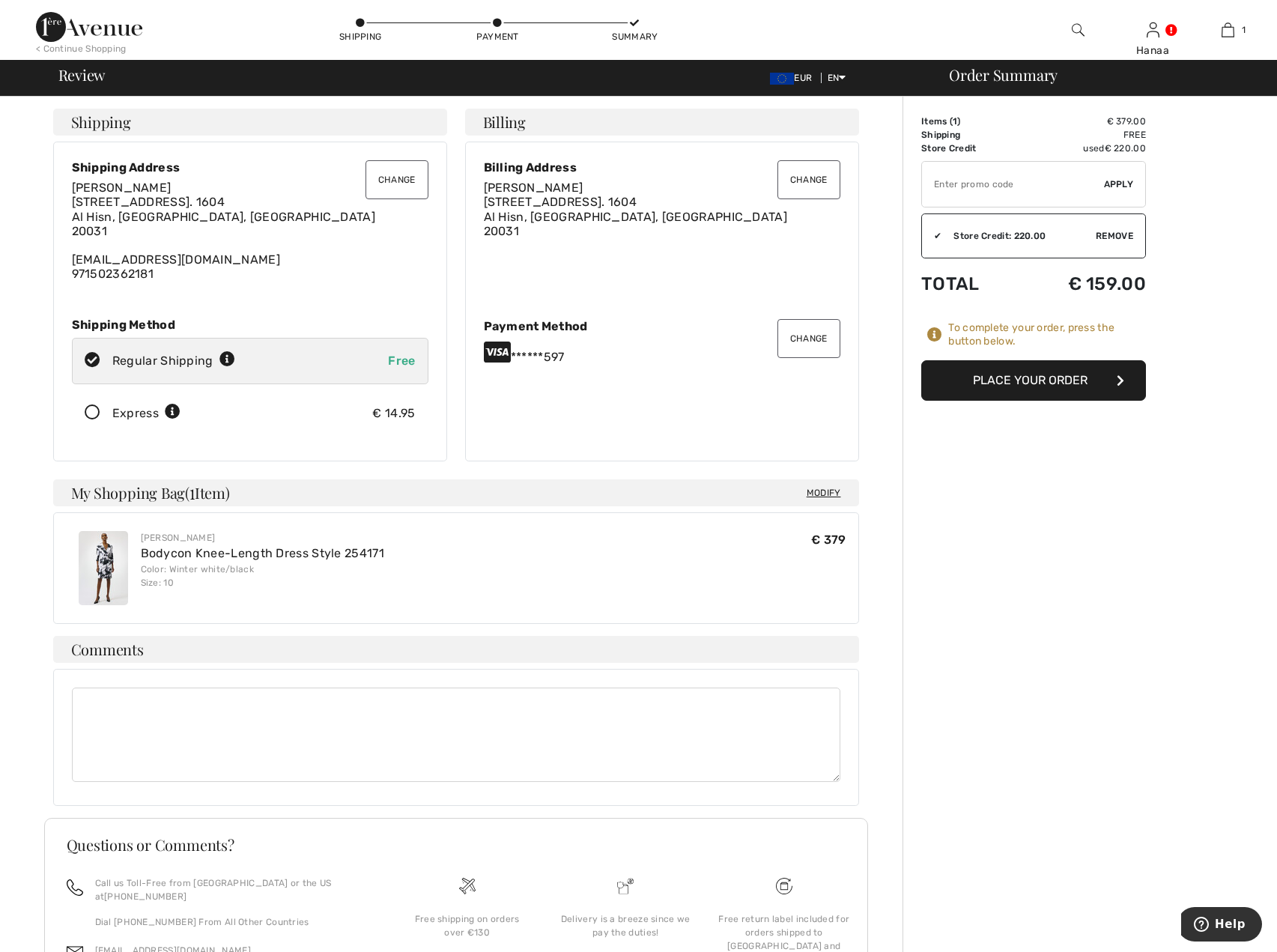
click at [1075, 390] on button "Place Your Order" at bounding box center [1033, 380] width 225 height 41
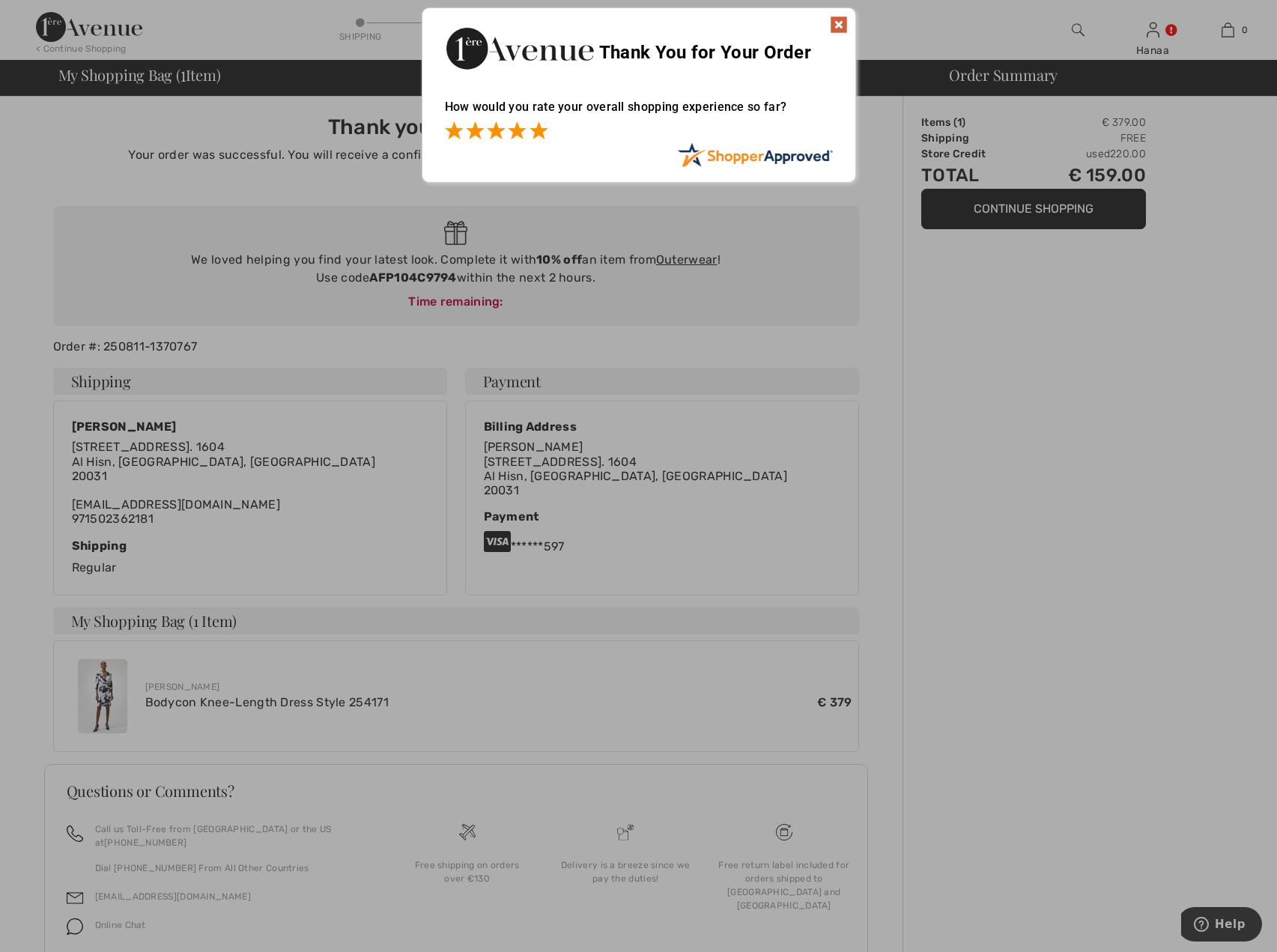
click at [541, 133] on span at bounding box center [538, 130] width 18 height 18
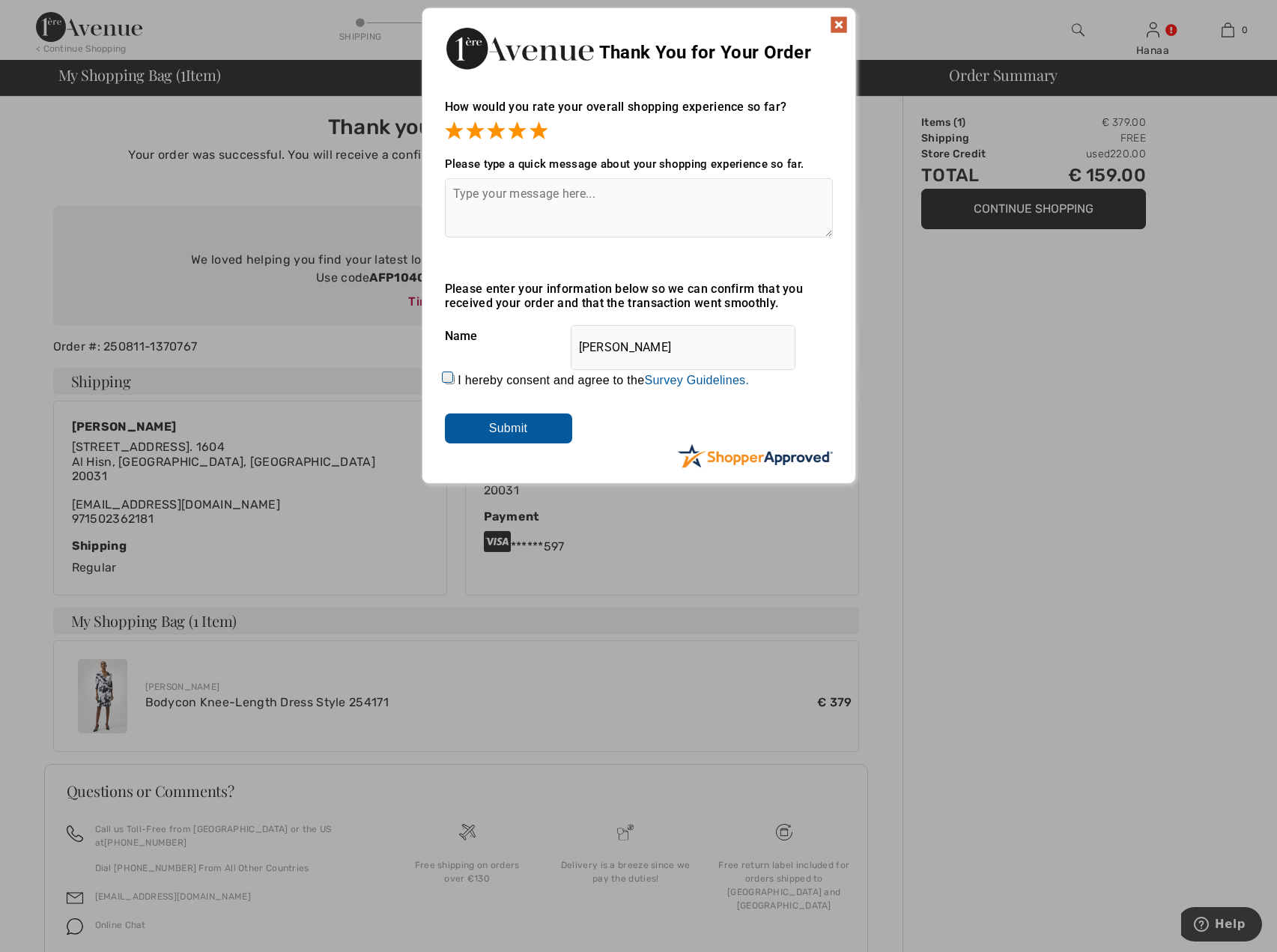
click at [504, 427] on input "Submit" at bounding box center [508, 428] width 127 height 30
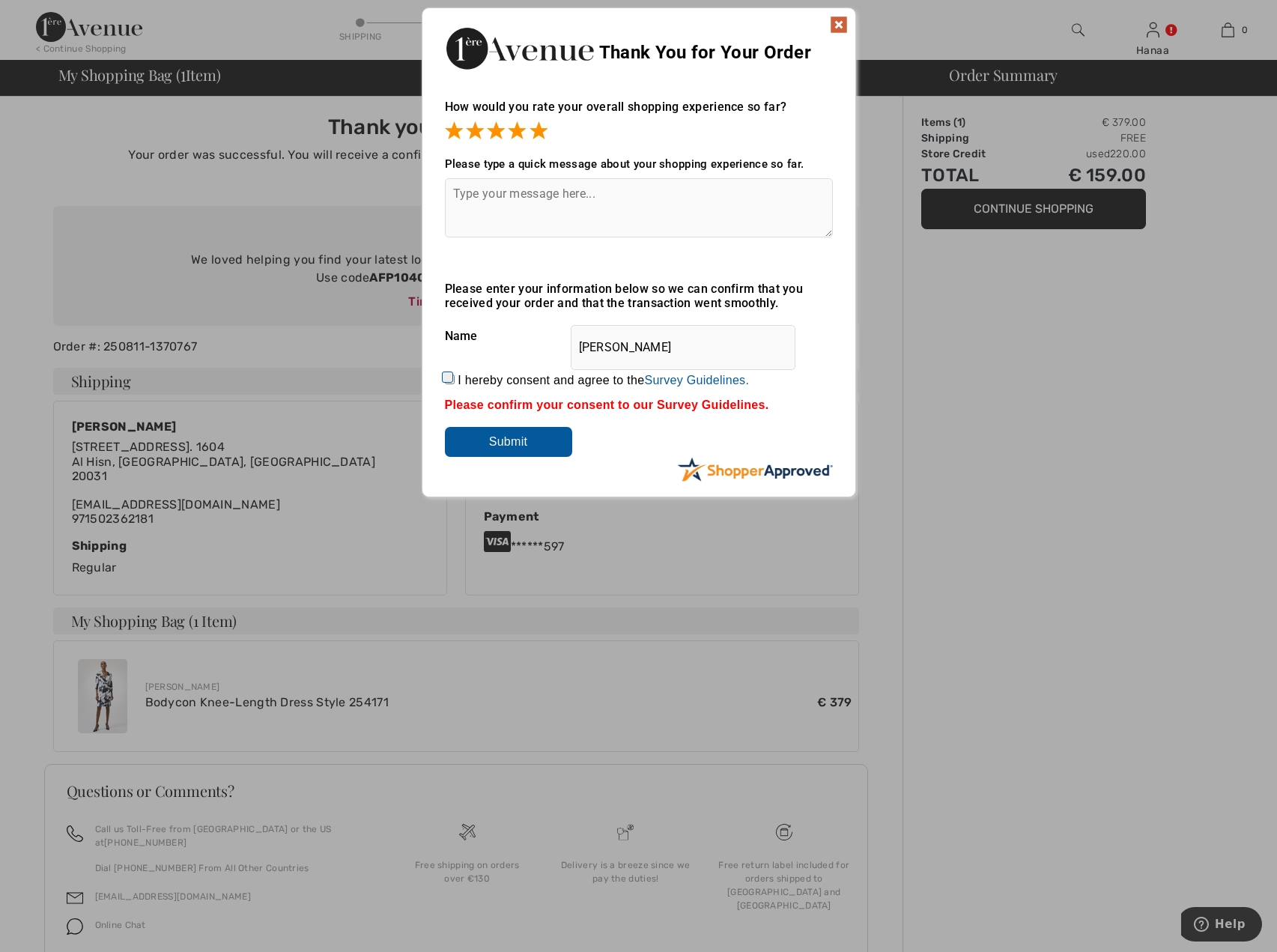
click at [445, 376] on input "I hereby consent and agree to the By submitting a review, you grant permission …" at bounding box center [449, 379] width 10 height 10
checkbox input "true"
click at [489, 448] on input "Submit" at bounding box center [508, 442] width 127 height 30
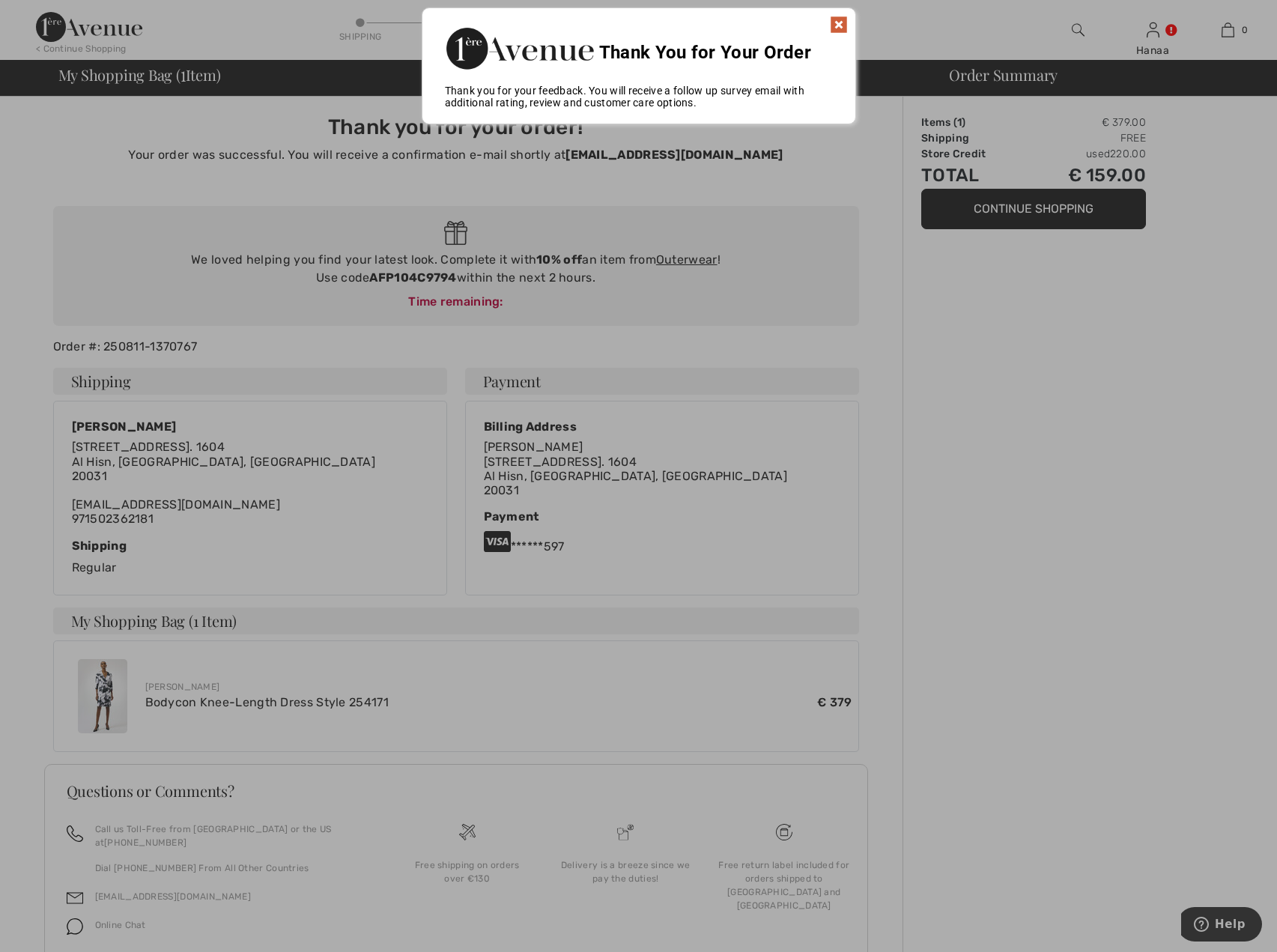
click at [839, 21] on img at bounding box center [839, 25] width 18 height 18
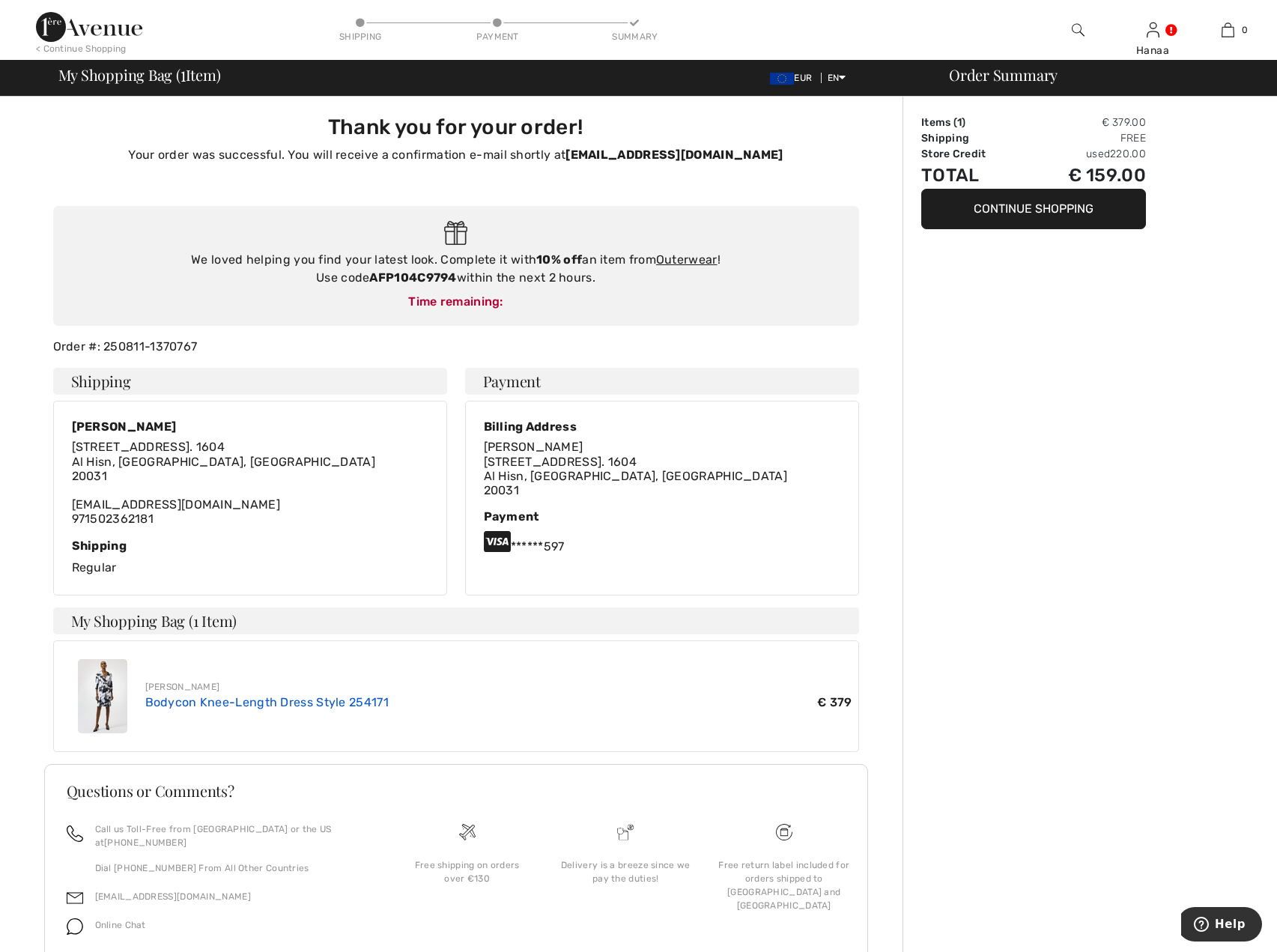
click at [235, 704] on link "Bodycon Knee-Length Dress Style 254171" at bounding box center [268, 702] width 244 height 15
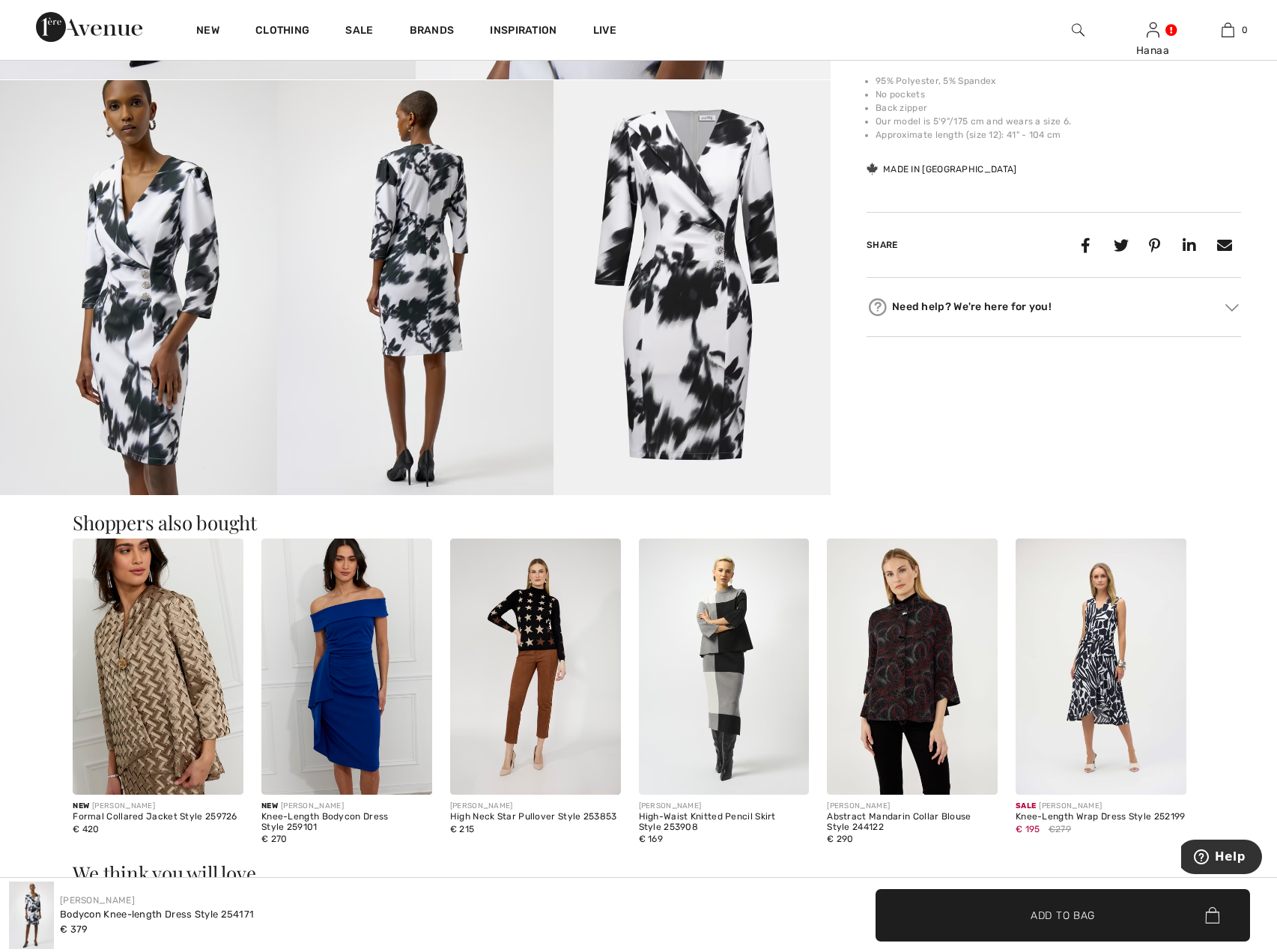
scroll to position [674, 0]
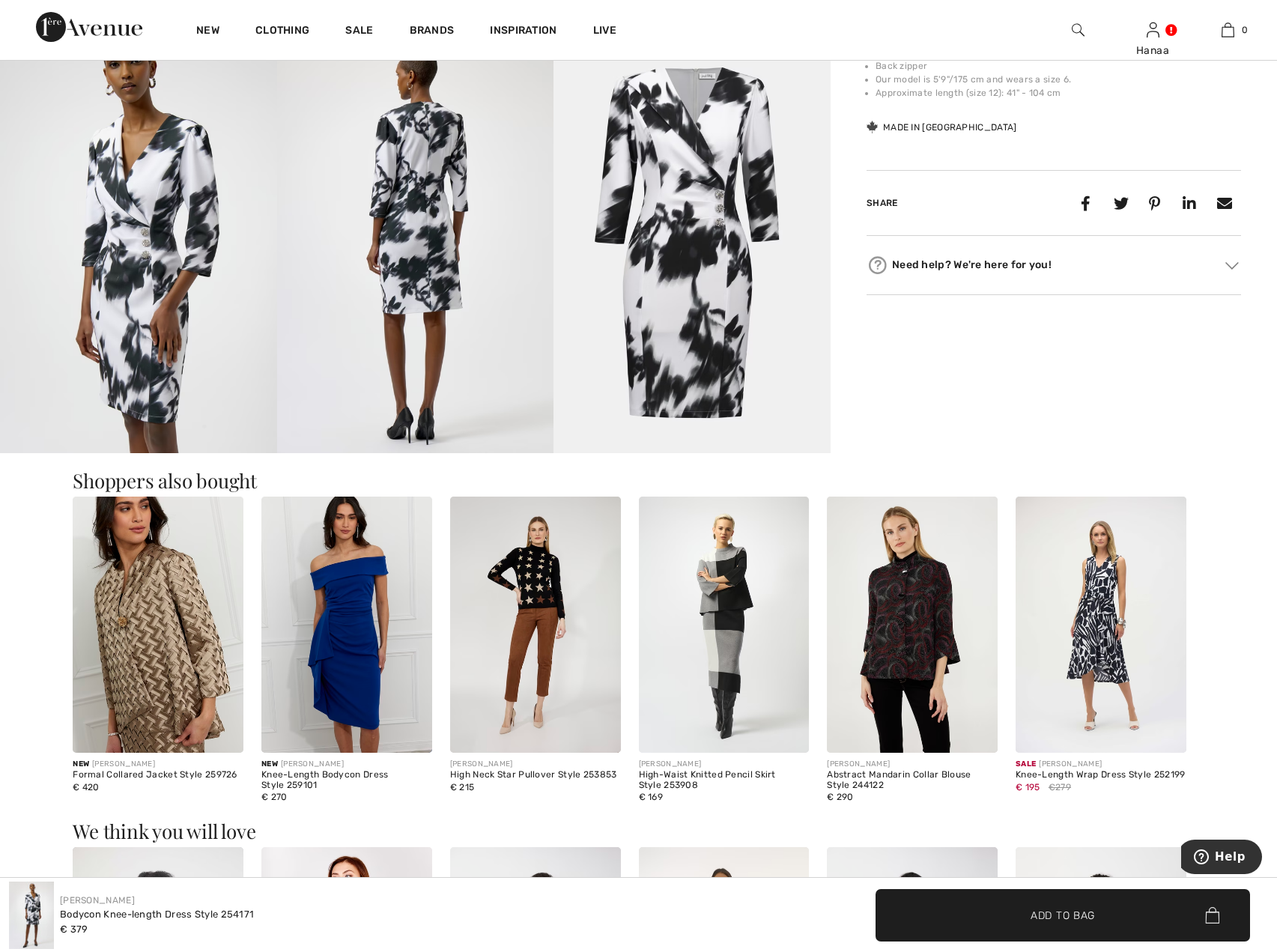
click at [542, 576] on img at bounding box center [535, 625] width 171 height 256
